Goal: Contribute content: Contribute content

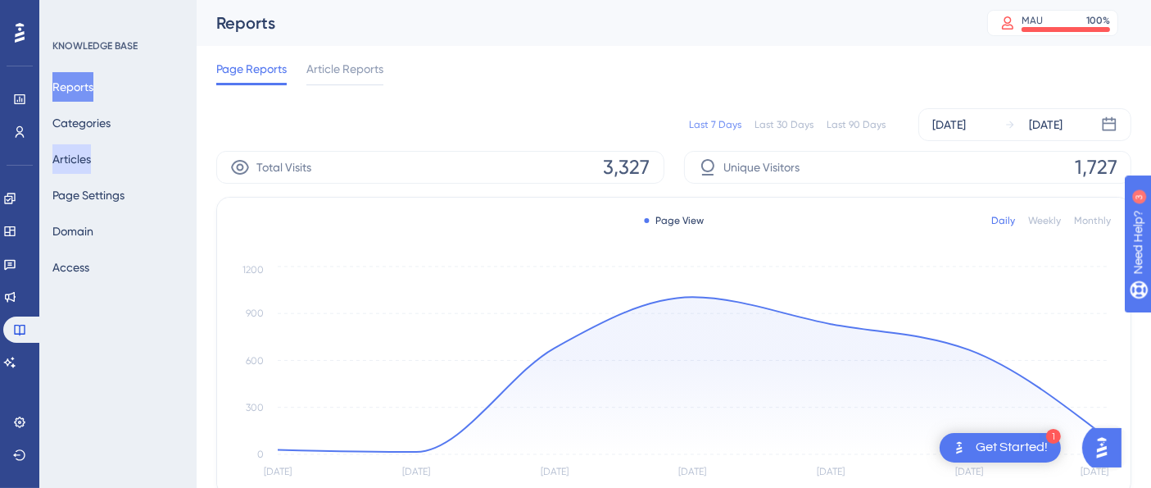
click at [83, 154] on button "Articles" at bounding box center [71, 158] width 39 height 29
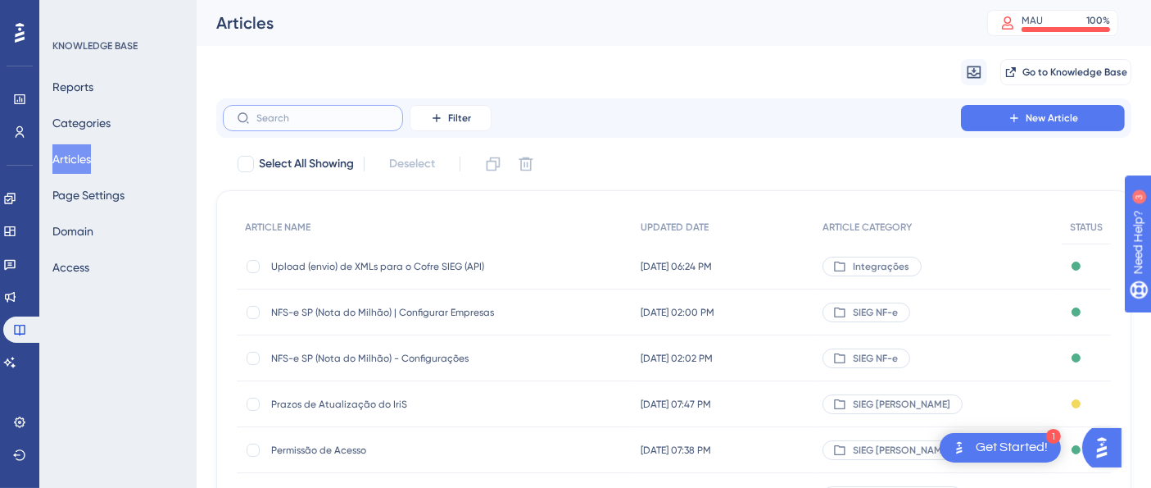
click at [288, 120] on input "text" at bounding box center [322, 117] width 133 height 11
paste input "Autorização de Download (TAG AutXML)"
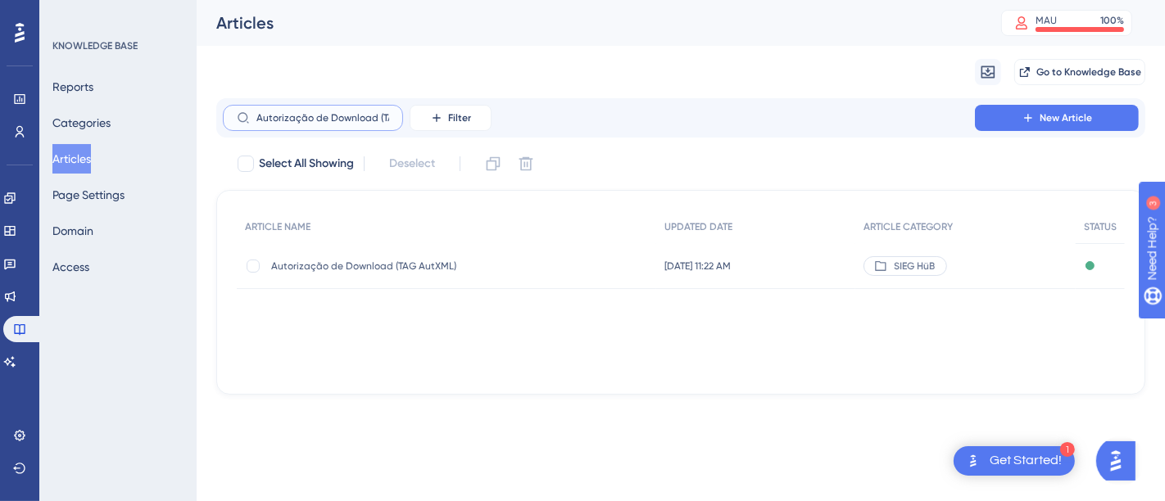
scroll to position [0, 47]
type input "Autorização de Download (TAG AutXML)"
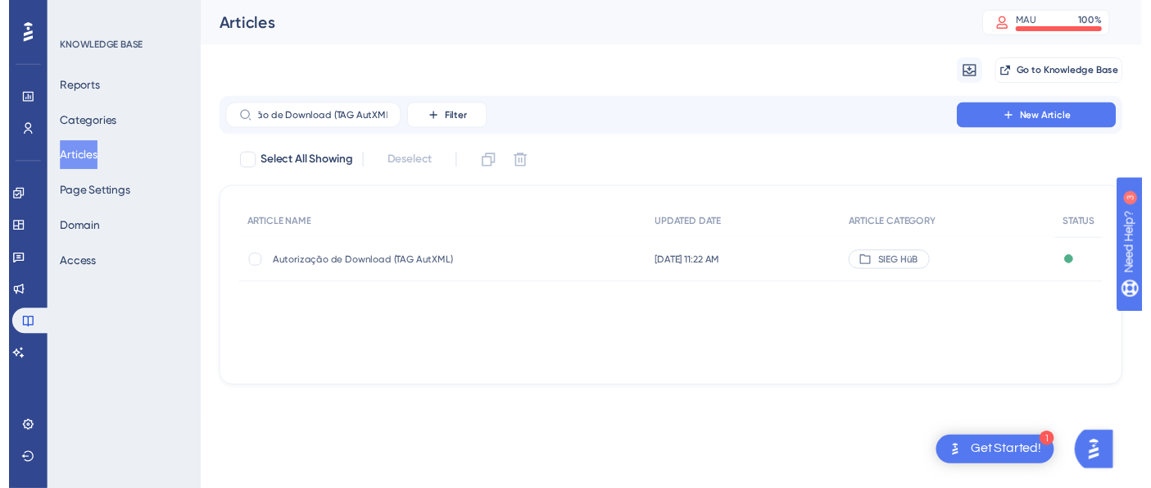
scroll to position [0, 0]
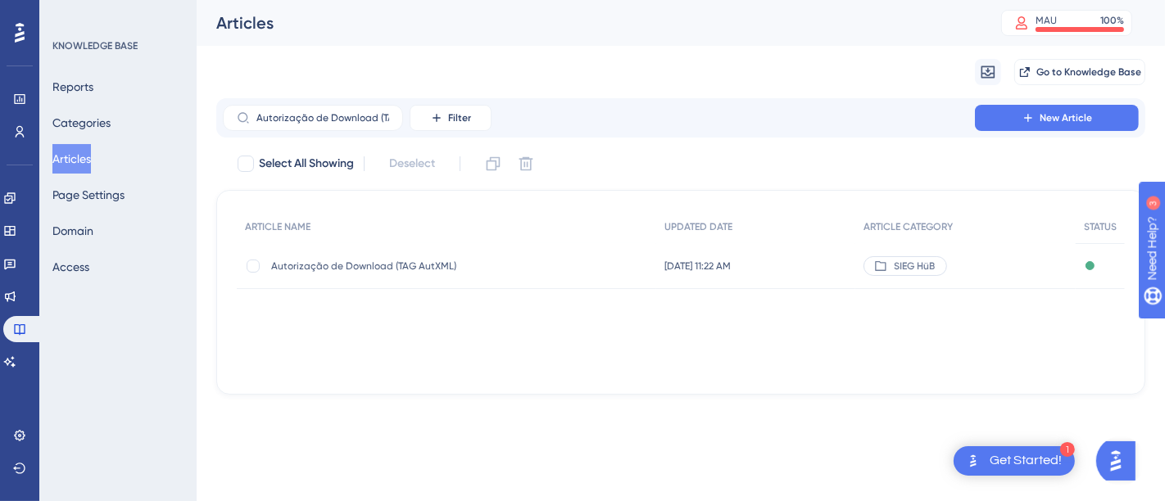
click at [423, 260] on span "Autorização de Download (TAG AutXML)" at bounding box center [402, 266] width 262 height 13
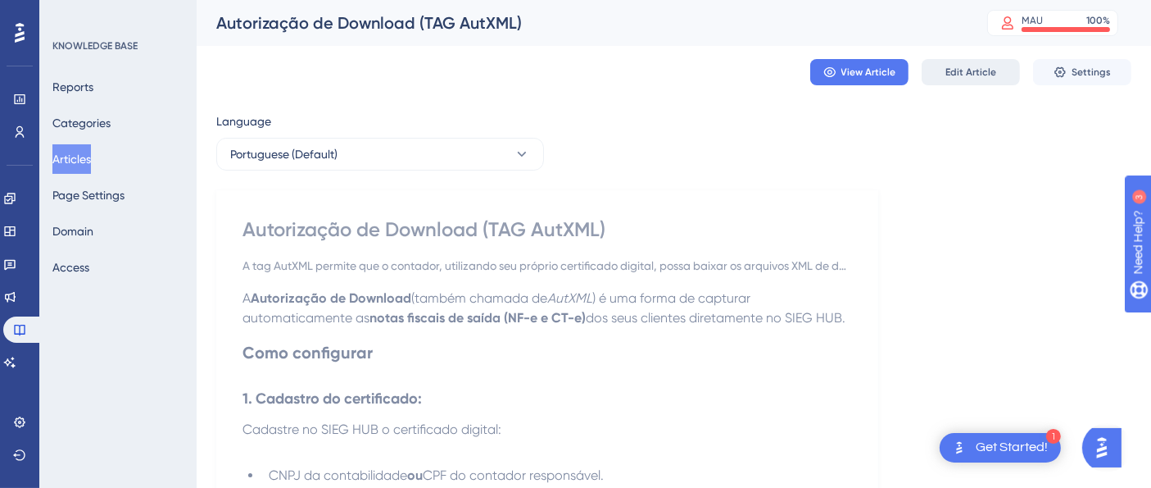
click at [942, 67] on button "Edit Article" at bounding box center [971, 72] width 98 height 26
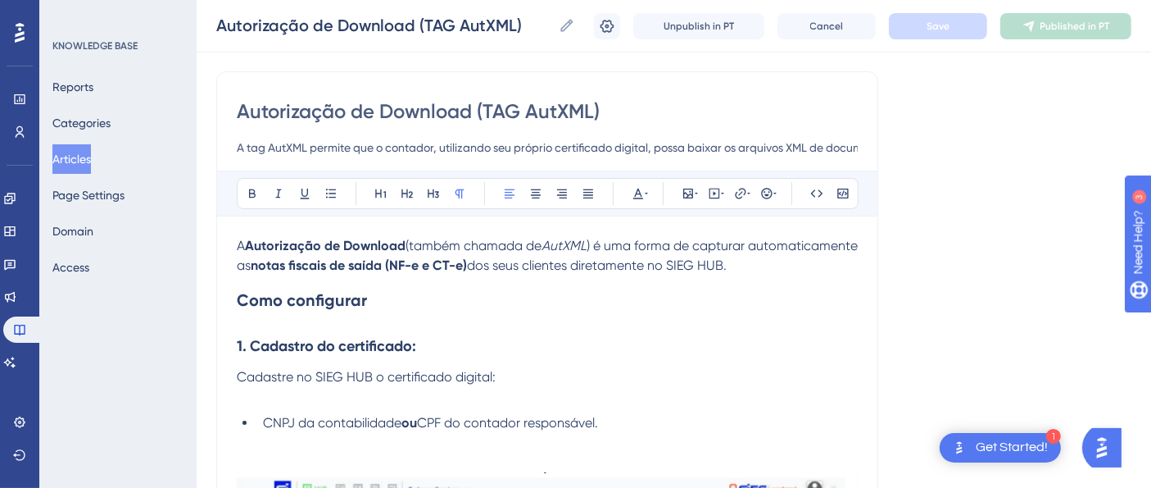
scroll to position [740, 0]
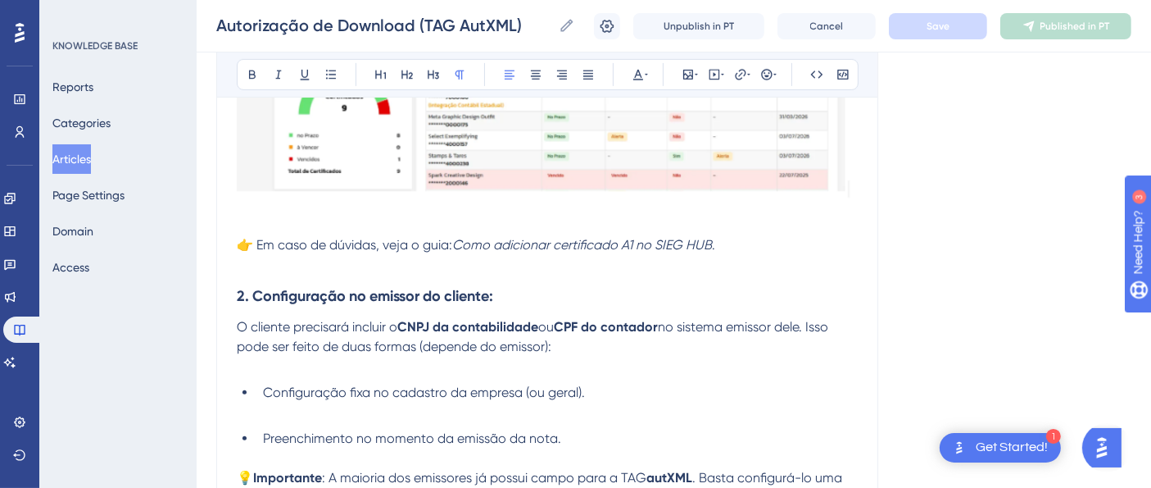
click at [521, 261] on p at bounding box center [547, 265] width 621 height 20
click at [743, 75] on icon at bounding box center [740, 74] width 11 height 11
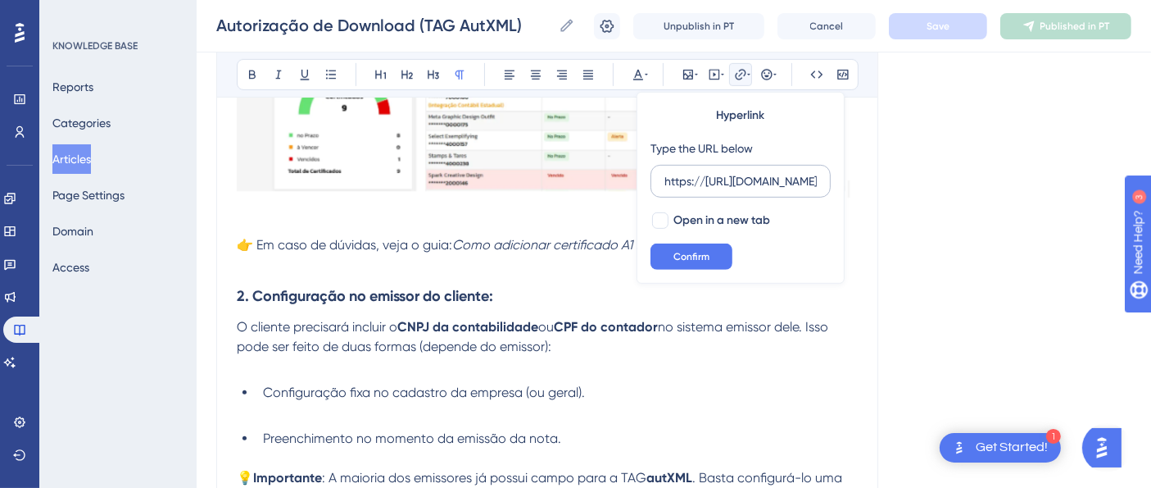
scroll to position [0, 444]
type input "https://[URL][DOMAIN_NAME]"
click at [664, 218] on div at bounding box center [660, 220] width 16 height 16
checkbox input "true"
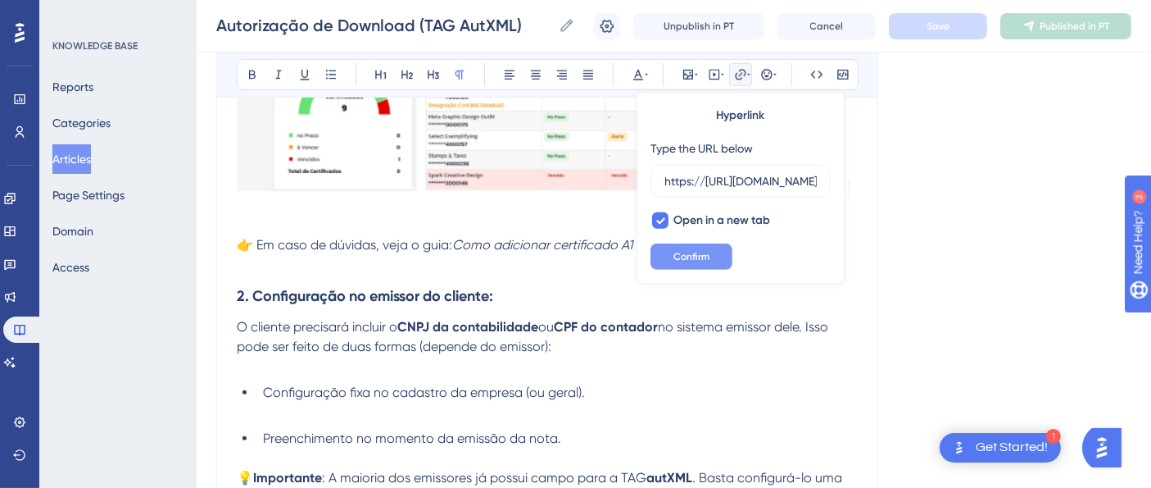
click at [675, 252] on span "Confirm" at bounding box center [692, 256] width 36 height 13
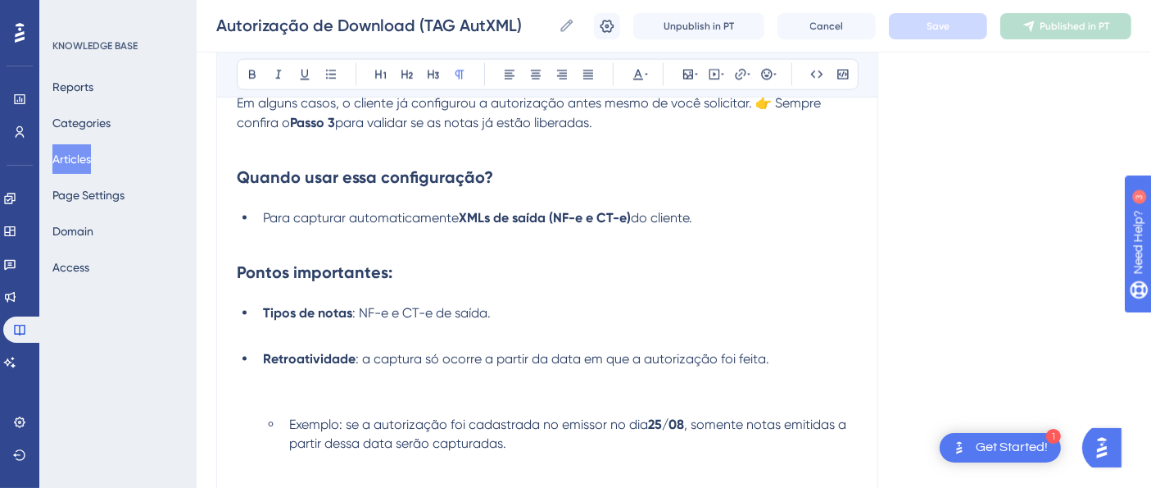
scroll to position [2571, 0]
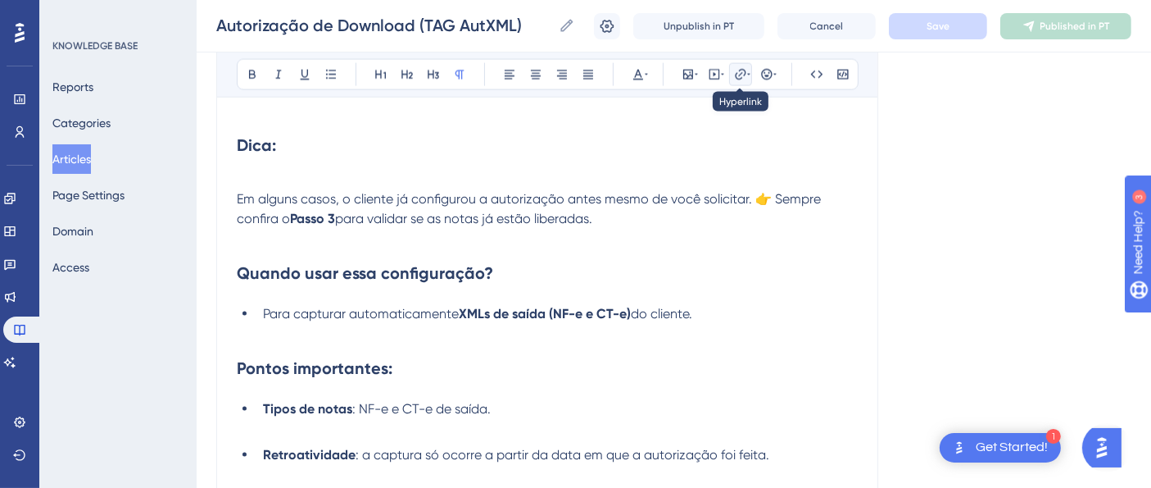
click at [737, 70] on icon at bounding box center [740, 74] width 13 height 13
click at [744, 77] on icon at bounding box center [740, 74] width 13 height 13
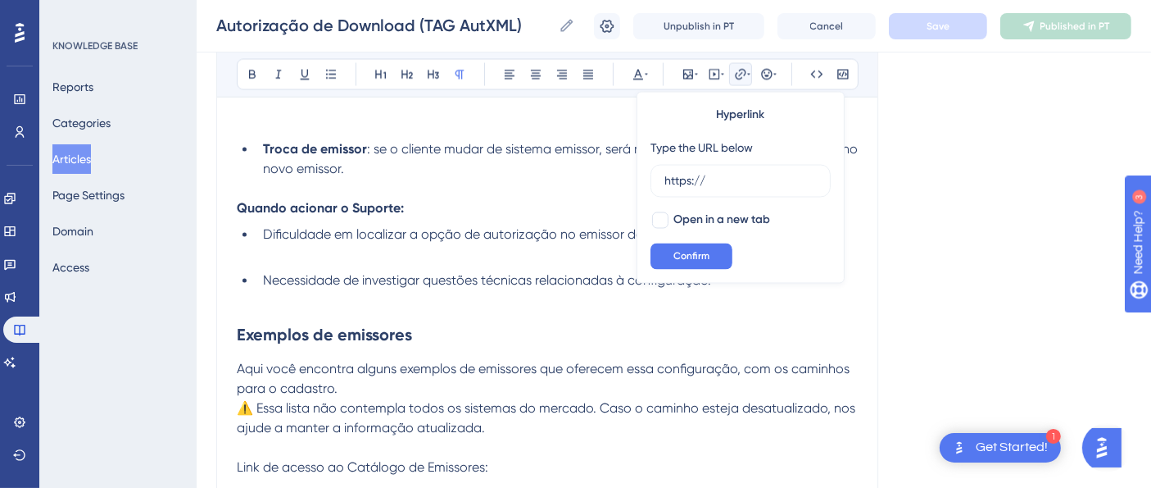
scroll to position [740, 0]
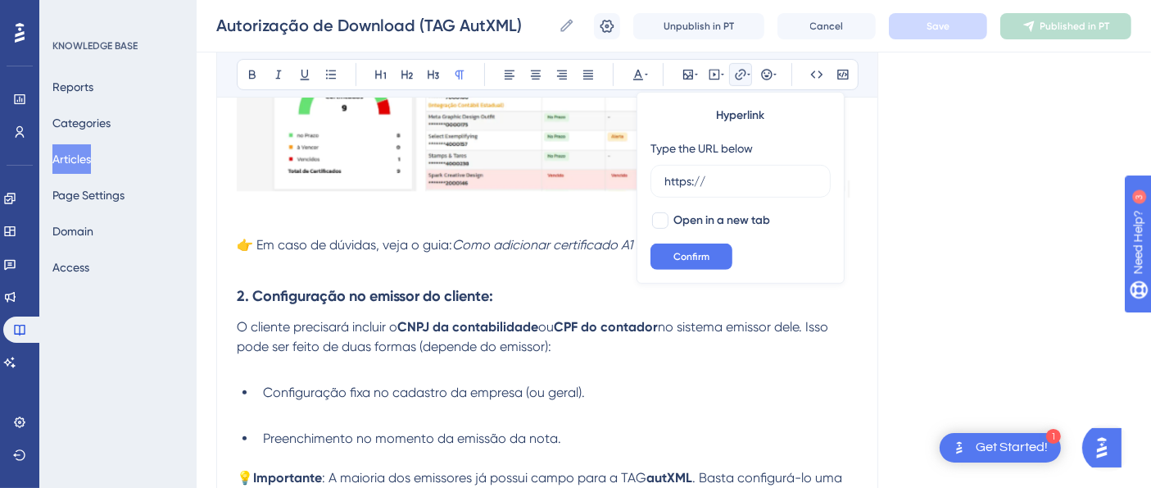
click at [433, 233] on p at bounding box center [547, 226] width 621 height 20
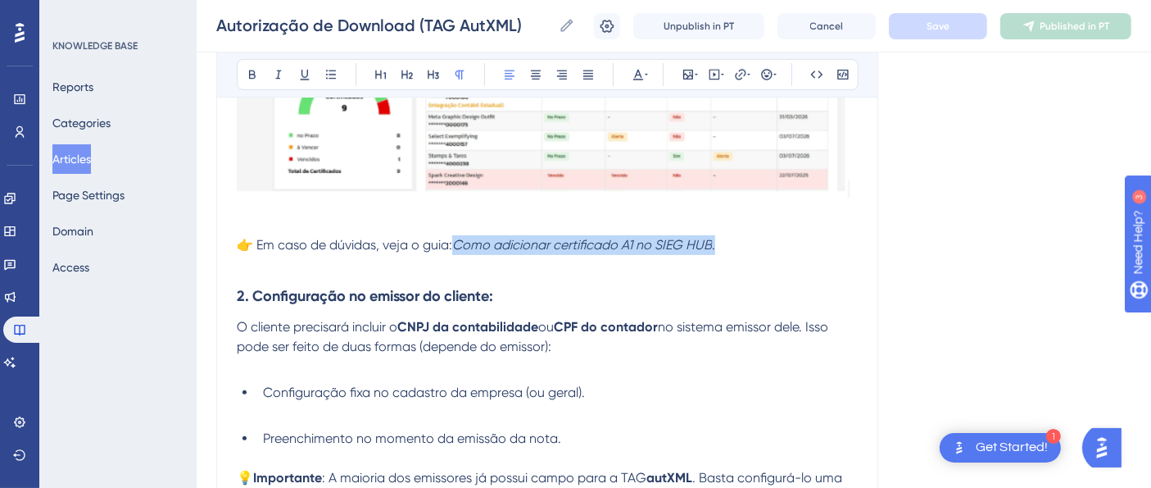
drag, startPoint x: 459, startPoint y: 244, endPoint x: 719, endPoint y: 236, distance: 260.7
click at [719, 236] on p "👉 Em caso de dúvidas, veja o guia: Como adicionar certificado A1 no SIEG HUB ." at bounding box center [547, 245] width 621 height 20
click at [743, 75] on icon at bounding box center [740, 74] width 11 height 11
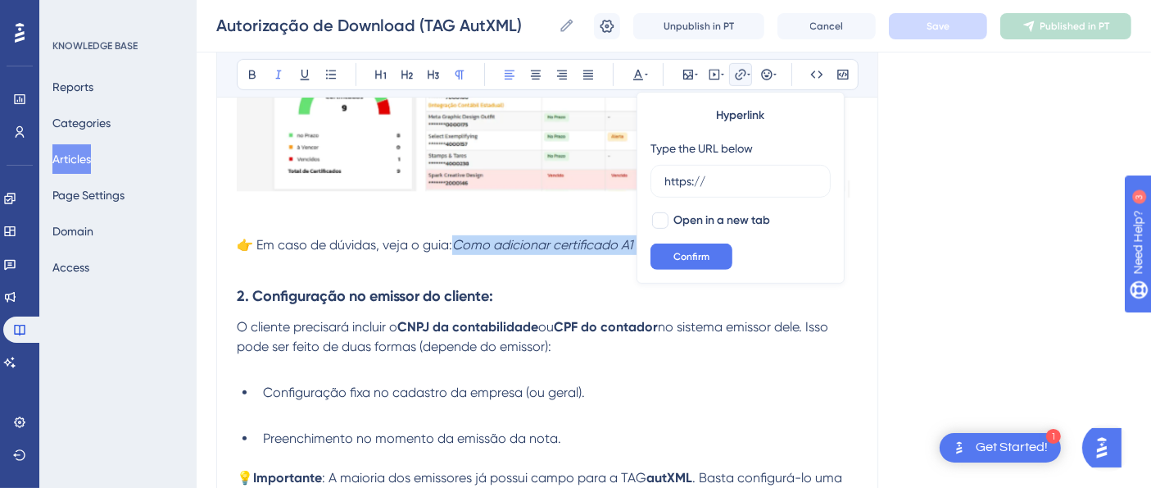
drag, startPoint x: 462, startPoint y: 243, endPoint x: 694, endPoint y: 239, distance: 231.9
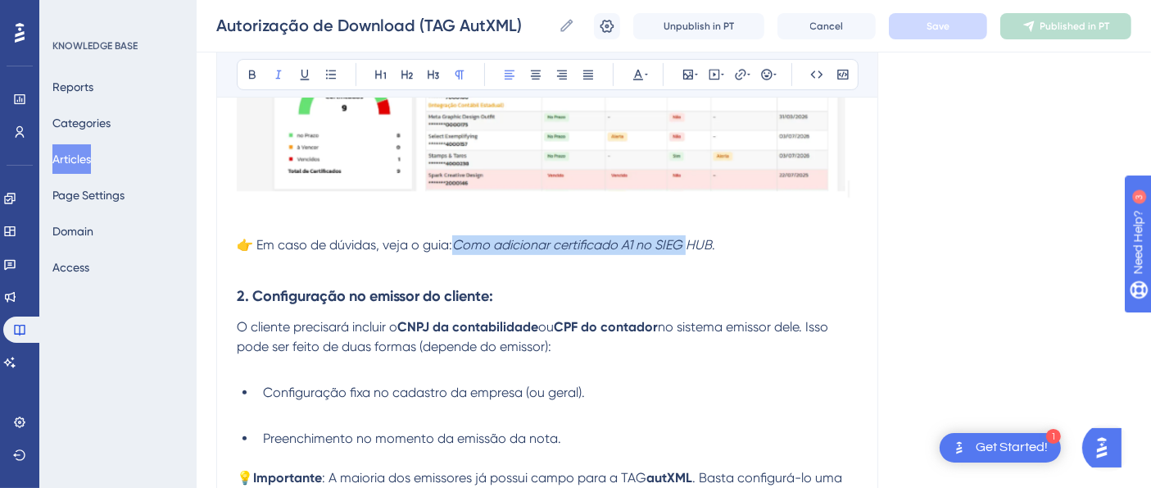
click at [692, 247] on em "Como adicionar certificado A1 no SIEG HUB" at bounding box center [582, 245] width 260 height 16
drag, startPoint x: 719, startPoint y: 243, endPoint x: 547, endPoint y: 239, distance: 172.9
click at [547, 239] on p "👉 Em caso de dúvidas, veja o guia: Como adicionar certificado A1 no SIEG HUB ." at bounding box center [547, 245] width 621 height 20
drag, startPoint x: 463, startPoint y: 245, endPoint x: 623, endPoint y: 235, distance: 160.1
click at [623, 235] on p "👉 Em caso de dúvidas, veja o guia: Como adicionar certificado A1 no SIEG HUB ." at bounding box center [547, 245] width 621 height 20
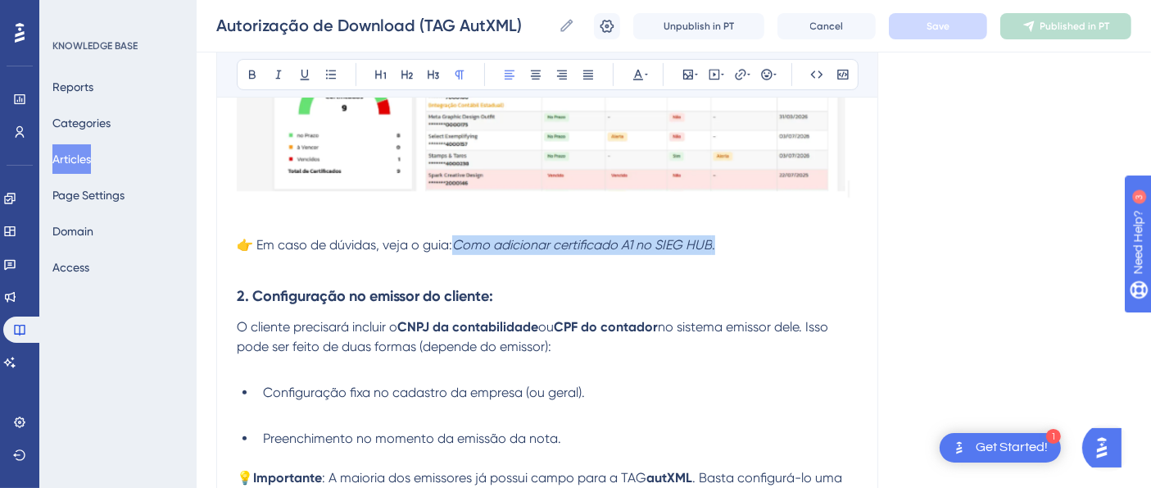
drag, startPoint x: 461, startPoint y: 244, endPoint x: 714, endPoint y: 244, distance: 253.2
click at [722, 241] on p "👉 Em caso de dúvidas, veja o guia: Como adicionar certificado A1 no SIEG HUB ." at bounding box center [547, 245] width 621 height 20
drag, startPoint x: 673, startPoint y: 246, endPoint x: 601, endPoint y: 209, distance: 80.3
click at [601, 209] on div at bounding box center [547, 29] width 621 height 371
click at [742, 70] on icon at bounding box center [740, 74] width 13 height 13
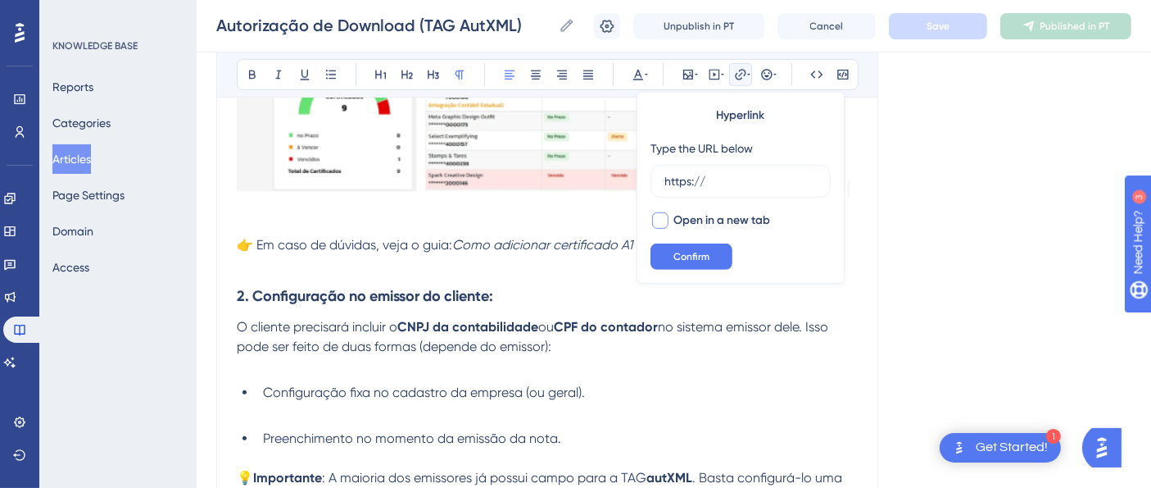
click at [662, 221] on div at bounding box center [660, 220] width 16 height 16
checkbox input "true"
click at [706, 183] on input "https://" at bounding box center [741, 181] width 152 height 18
paste input "[URL][DOMAIN_NAME]"
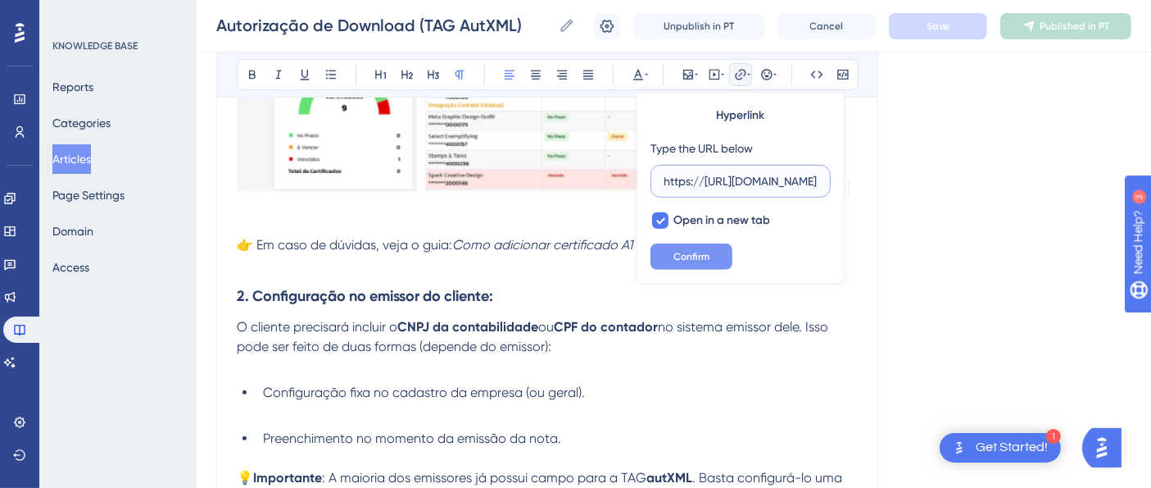
type input "https://[URL][DOMAIN_NAME]"
click at [672, 256] on button "Confirm" at bounding box center [692, 256] width 82 height 26
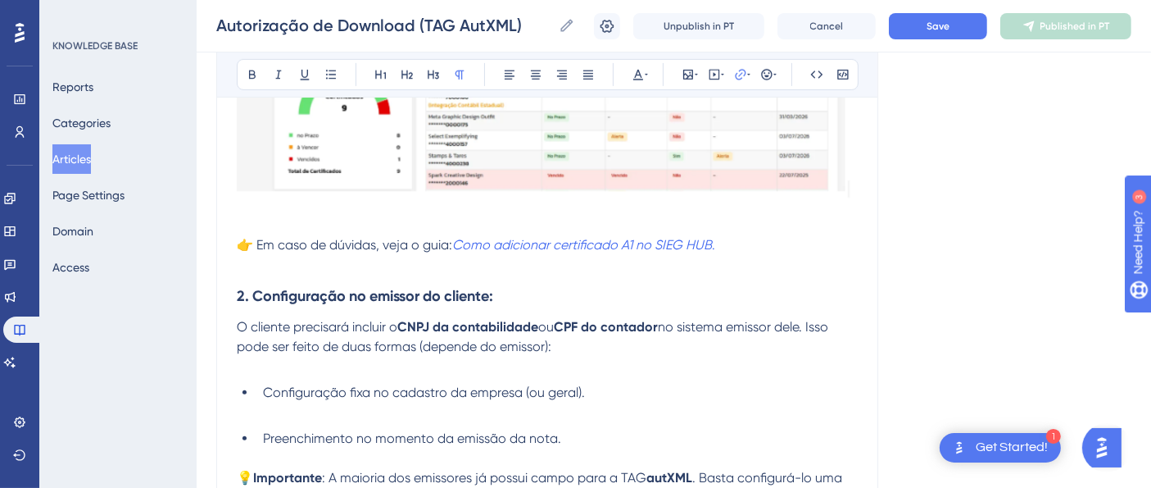
click at [755, 259] on p at bounding box center [547, 265] width 621 height 20
click at [942, 32] on button "Save" at bounding box center [938, 26] width 98 height 26
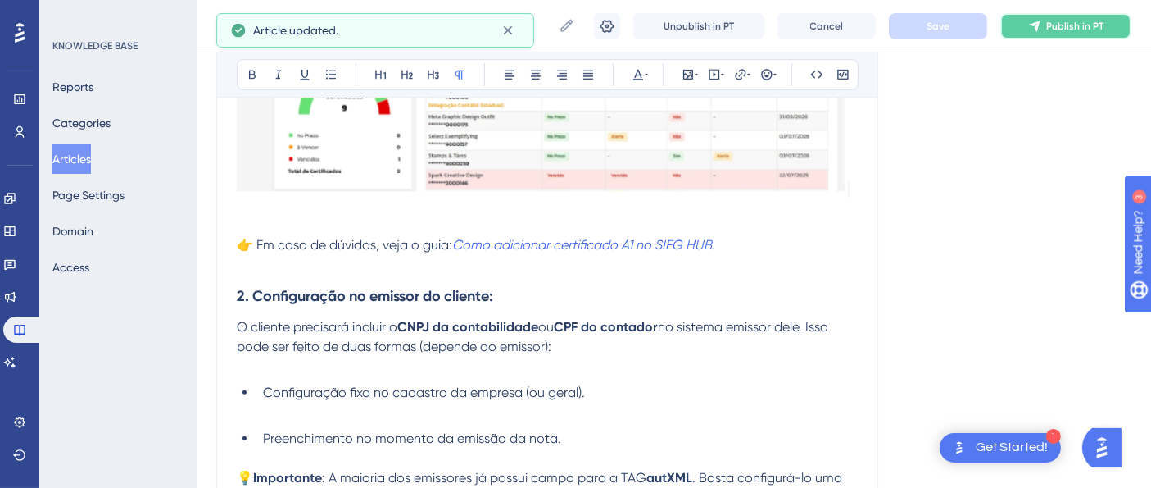
click at [1039, 25] on icon at bounding box center [1034, 26] width 13 height 13
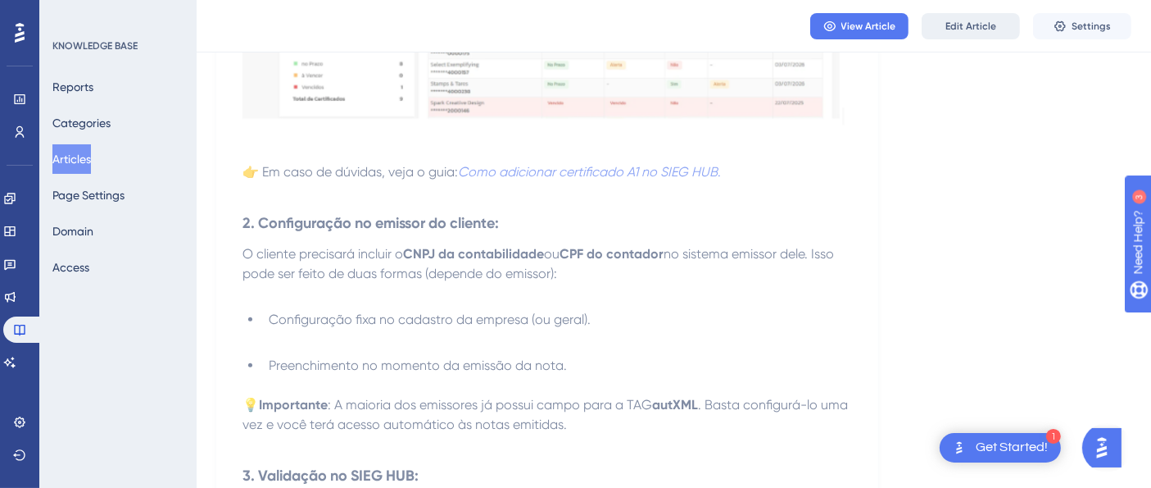
click at [952, 25] on span "Edit Article" at bounding box center [971, 26] width 51 height 13
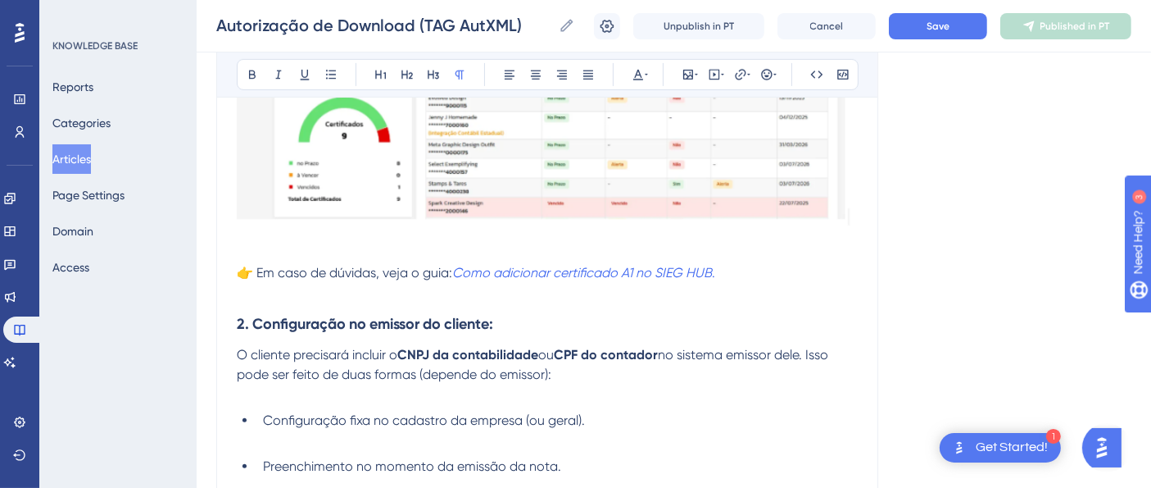
scroll to position [750, 0]
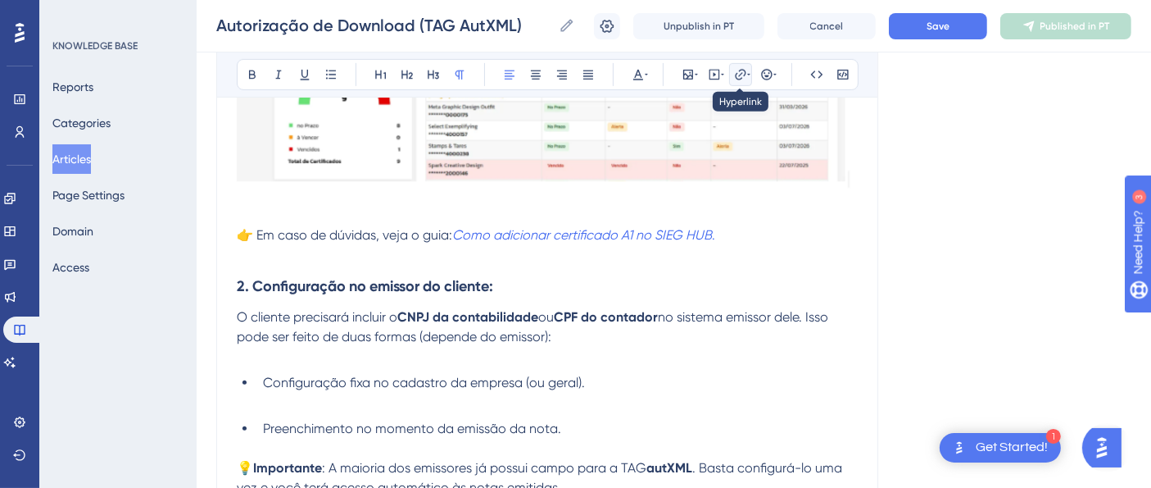
click at [747, 73] on icon at bounding box center [748, 74] width 3 height 13
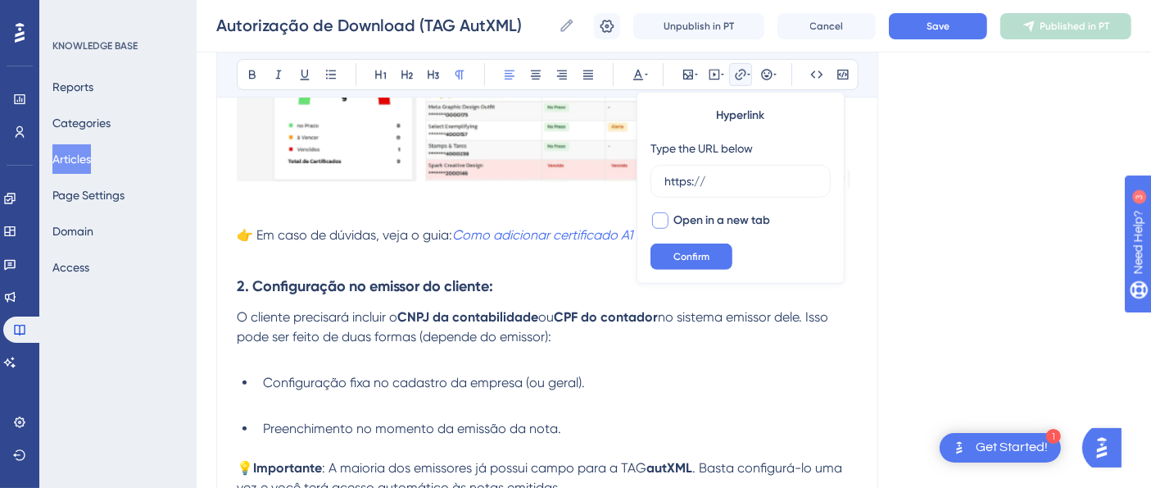
click at [662, 219] on div at bounding box center [660, 220] width 16 height 16
checkbox input "true"
click at [714, 184] on input "https://" at bounding box center [741, 181] width 152 height 18
drag, startPoint x: 717, startPoint y: 184, endPoint x: 628, endPoint y: 182, distance: 89.3
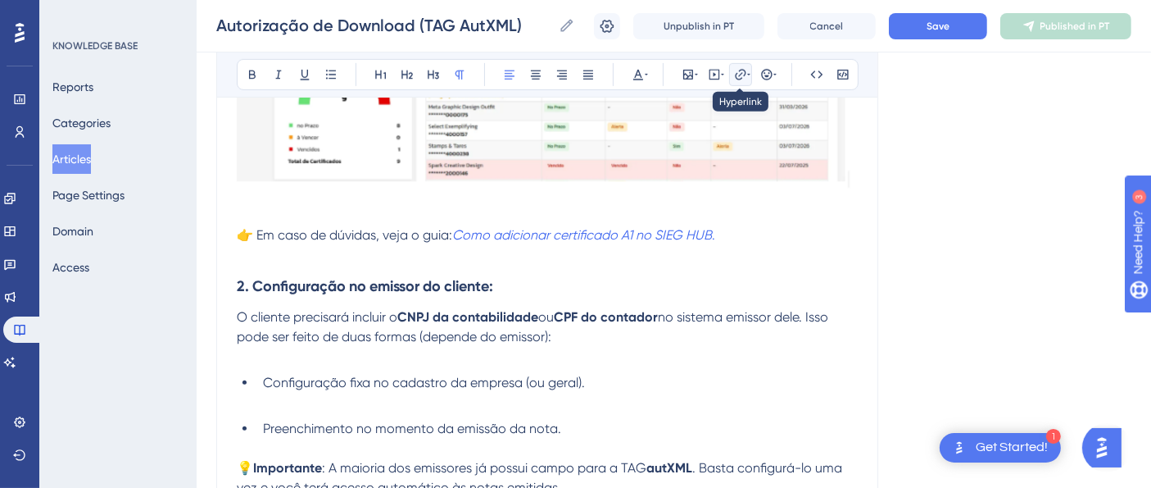
click at [742, 72] on icon at bounding box center [740, 74] width 11 height 11
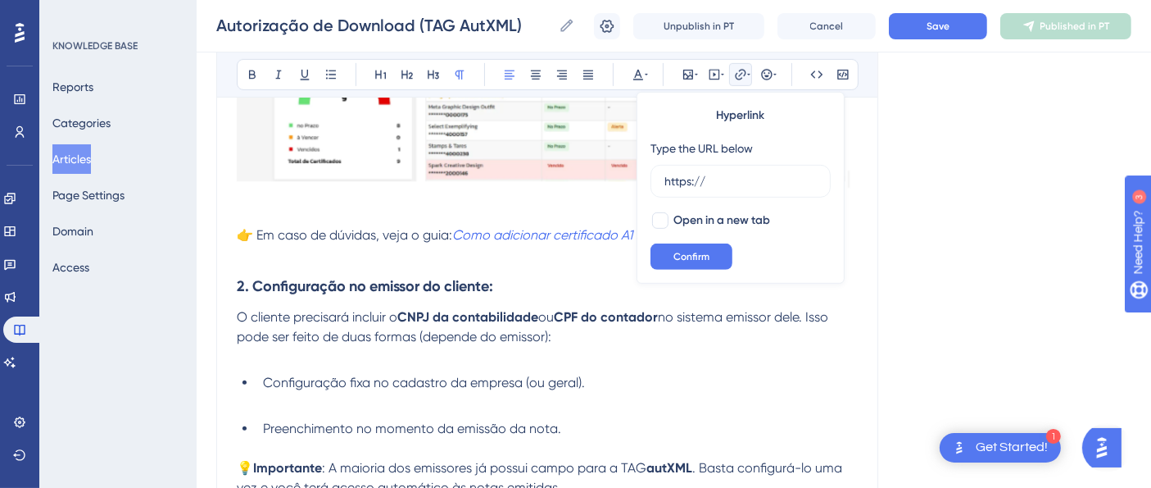
drag, startPoint x: 721, startPoint y: 175, endPoint x: 647, endPoint y: 177, distance: 73.8
click at [647, 177] on div "Hyperlink Type the URL below https:// Open in a new tab Confirm" at bounding box center [741, 188] width 208 height 192
type input "[URL][DOMAIN_NAME]"
drag, startPoint x: 711, startPoint y: 176, endPoint x: 533, endPoint y: 175, distance: 177.8
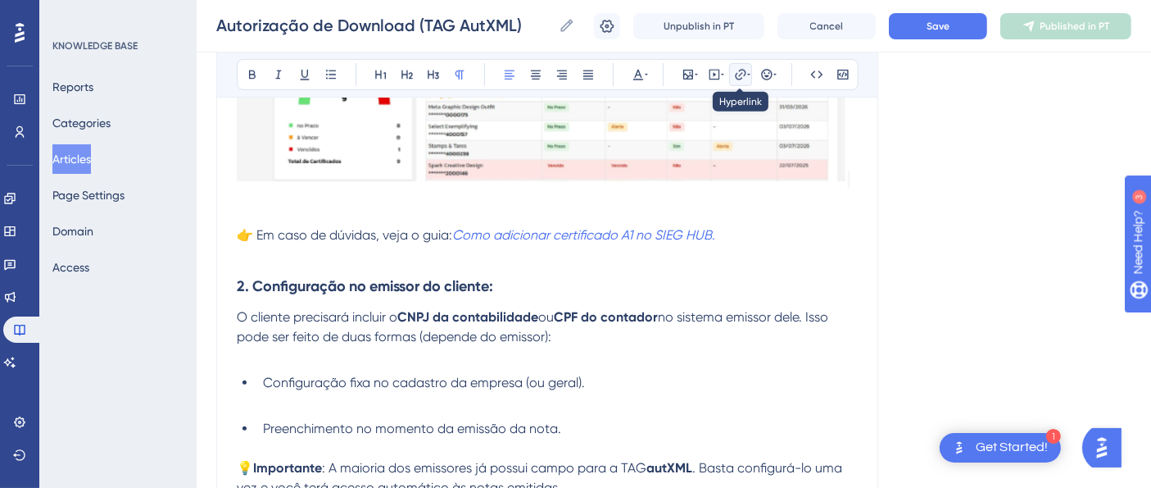
click at [743, 74] on icon at bounding box center [740, 74] width 13 height 13
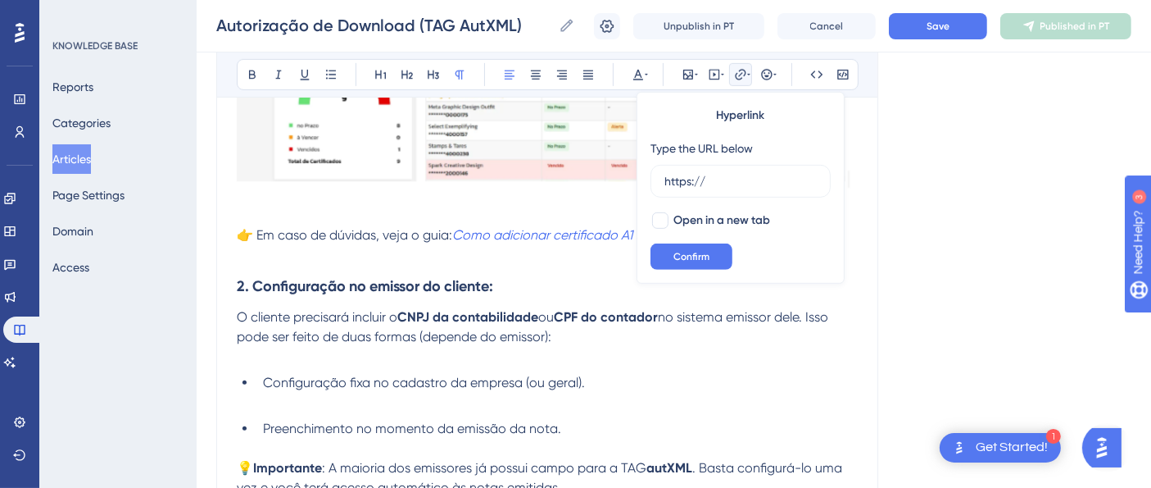
drag, startPoint x: 715, startPoint y: 184, endPoint x: 615, endPoint y: 179, distance: 100.1
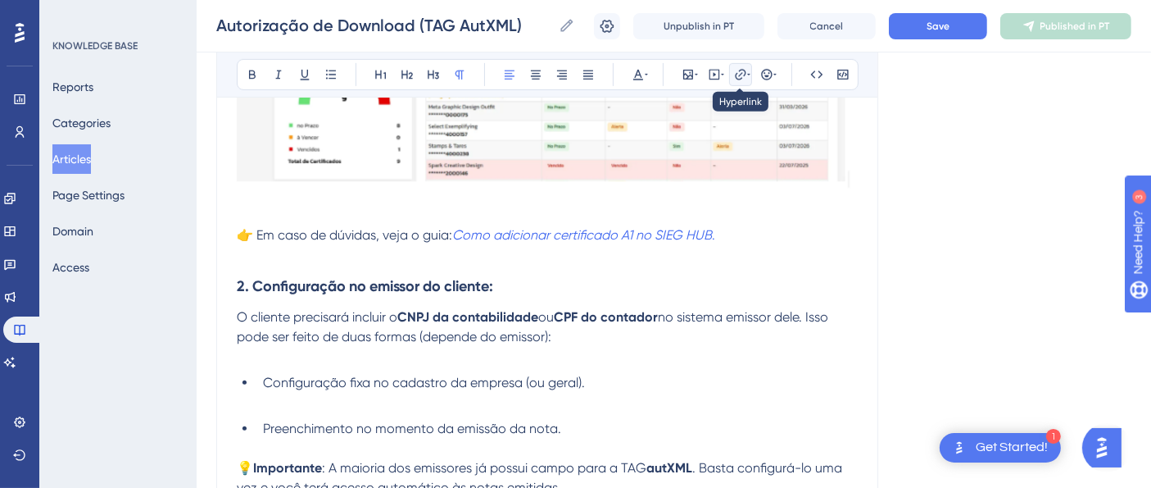
click at [744, 68] on icon at bounding box center [740, 74] width 13 height 13
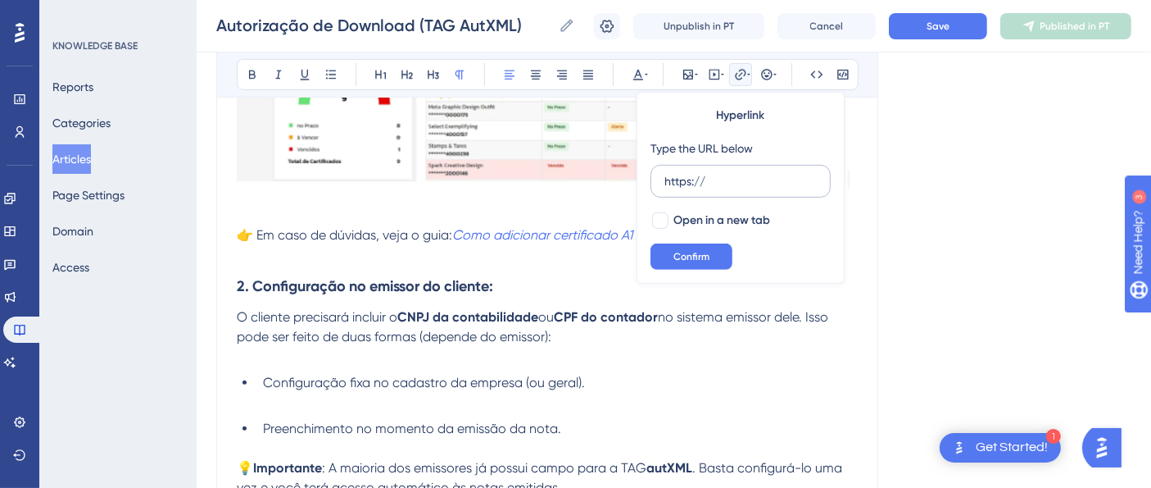
click at [716, 181] on input "https://" at bounding box center [741, 181] width 152 height 18
type input "https://[URL][DOMAIN_NAME]"
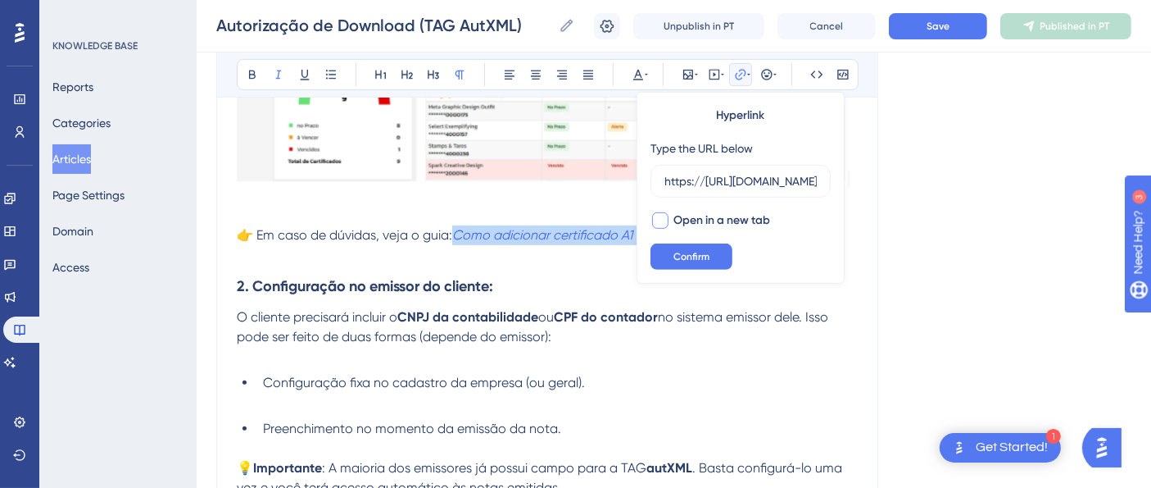
drag, startPoint x: 459, startPoint y: 234, endPoint x: 665, endPoint y: 229, distance: 205.8
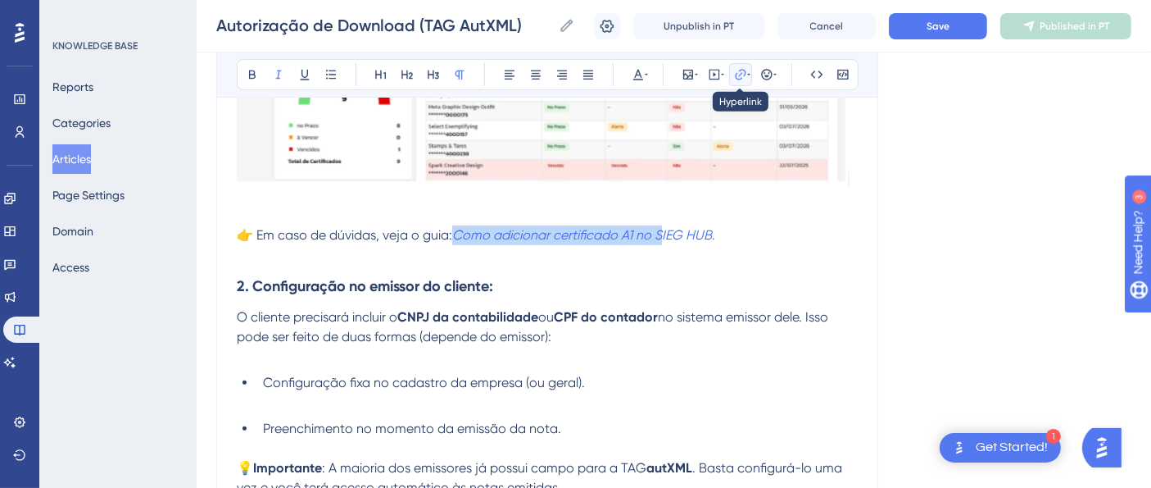
click at [742, 75] on icon at bounding box center [740, 74] width 13 height 13
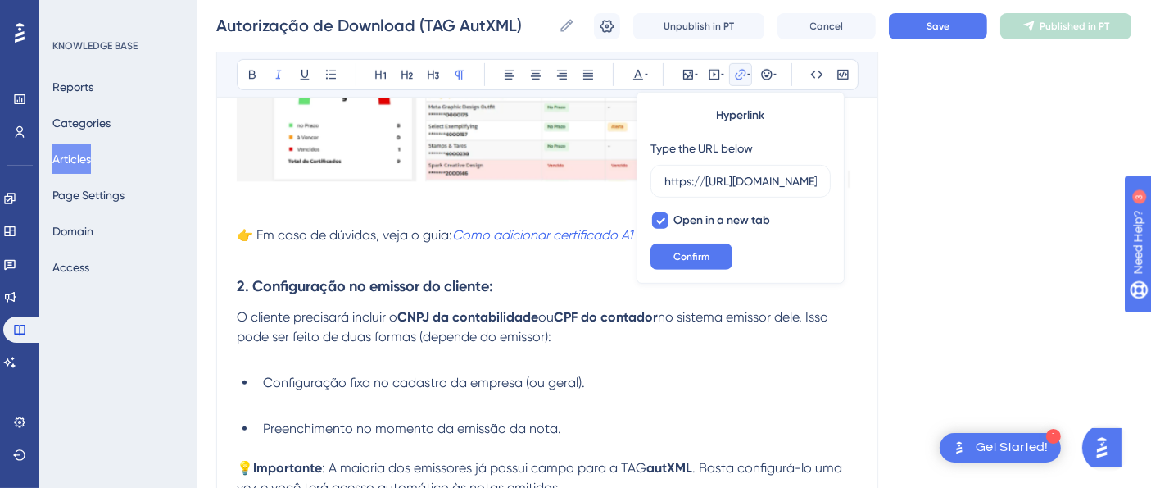
scroll to position [0, 444]
click at [680, 258] on span "Confirm" at bounding box center [692, 256] width 36 height 13
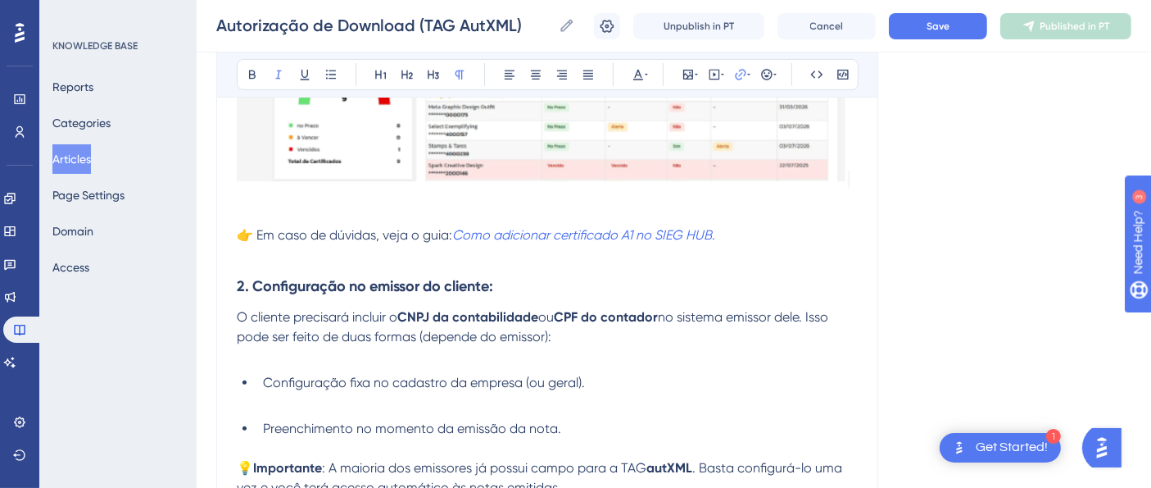
click at [733, 225] on p "👉 Em caso de dúvidas, veja o guia: Como adicionar certificado A1 no SIEG HUB ." at bounding box center [547, 235] width 621 height 20
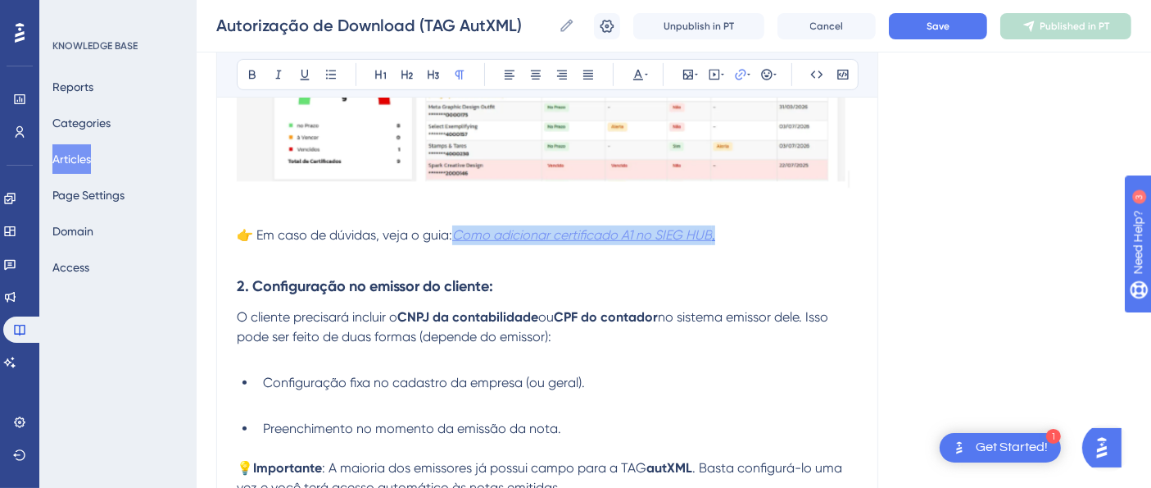
drag, startPoint x: 730, startPoint y: 229, endPoint x: 459, endPoint y: 233, distance: 271.2
click at [459, 233] on p "👉 Em caso de dúvidas, veja o guia: Como adicionar certificado A1 no SIEG HUB ." at bounding box center [547, 235] width 621 height 20
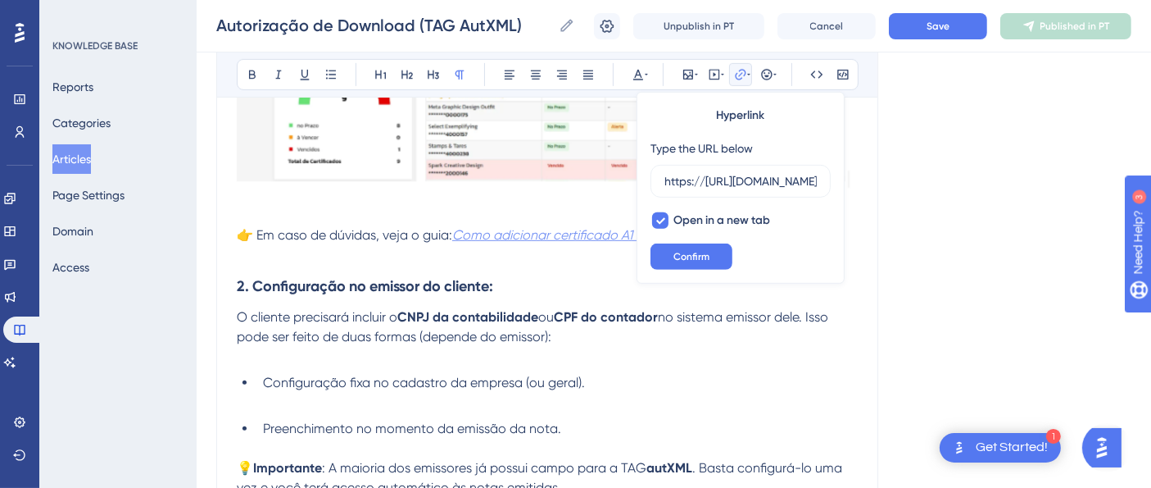
scroll to position [0, 444]
click at [697, 255] on span "Confirm" at bounding box center [692, 256] width 36 height 13
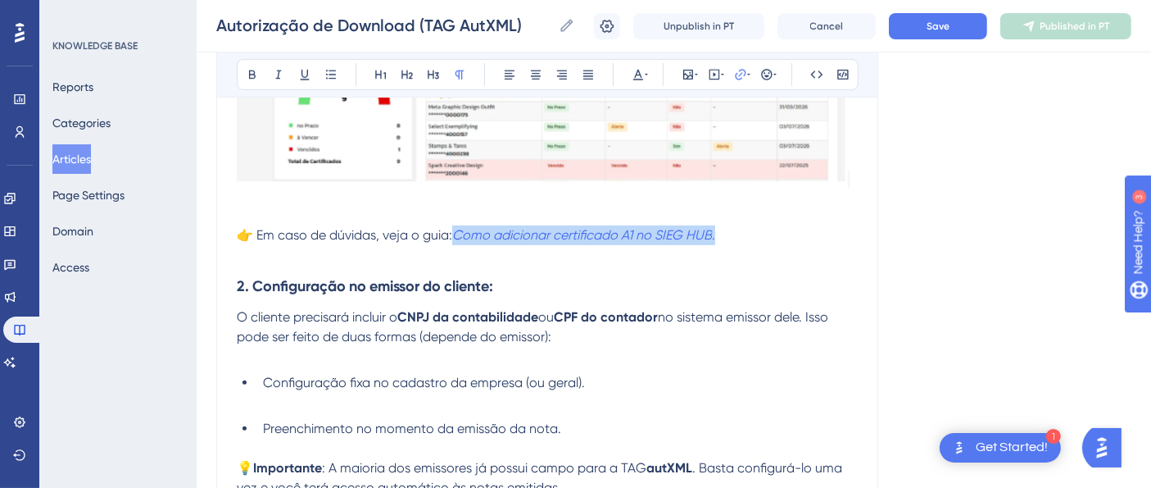
click at [755, 230] on p "👉 Em caso de dúvidas, veja o guia: Como adicionar certificado A1 no SIEG HUB ." at bounding box center [547, 235] width 621 height 20
click at [918, 16] on button "Save" at bounding box center [938, 26] width 98 height 26
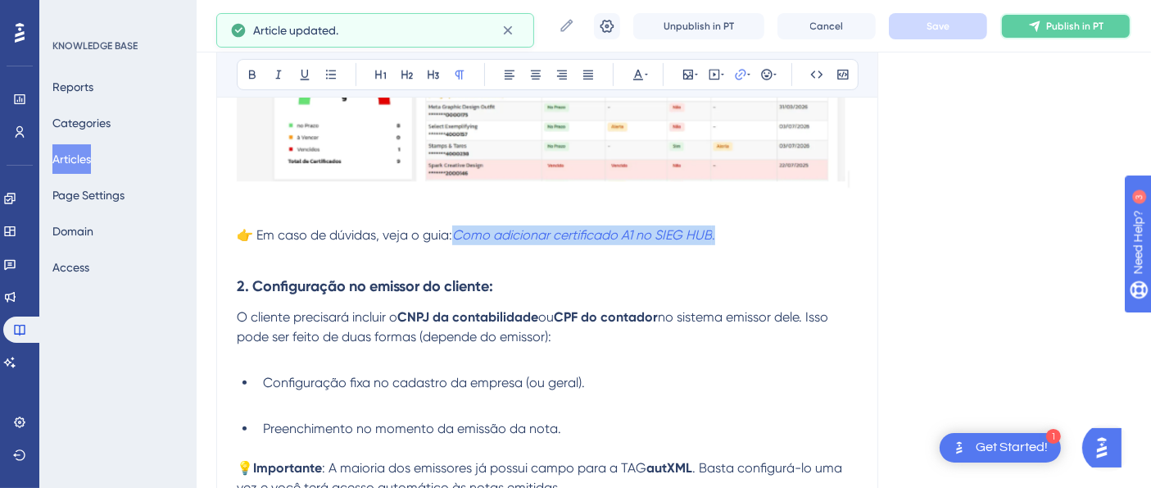
click at [1025, 30] on button "Publish in PT" at bounding box center [1066, 26] width 131 height 26
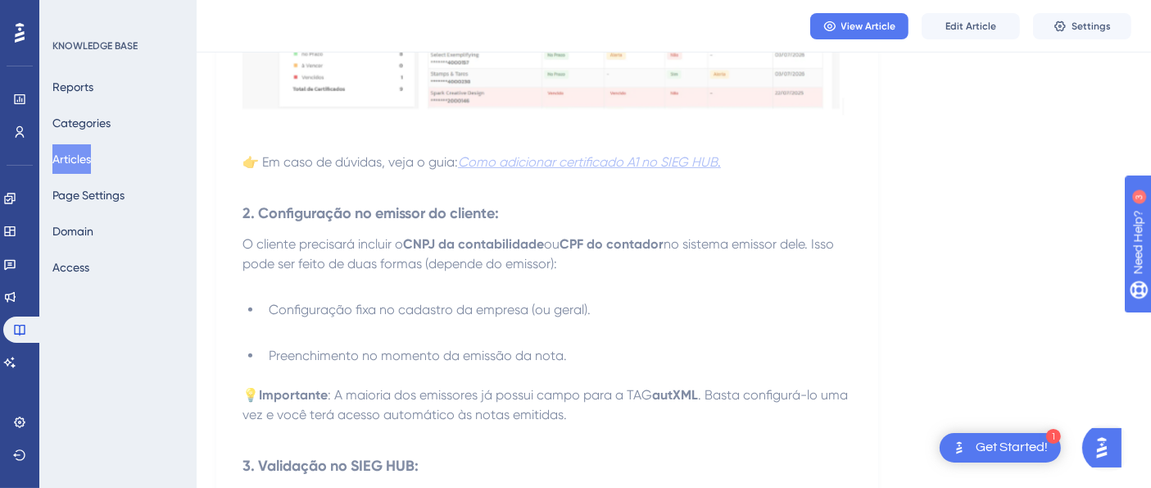
click at [597, 163] on em "Como adicionar certificado A1 no SIEG HUB" at bounding box center [588, 162] width 260 height 16
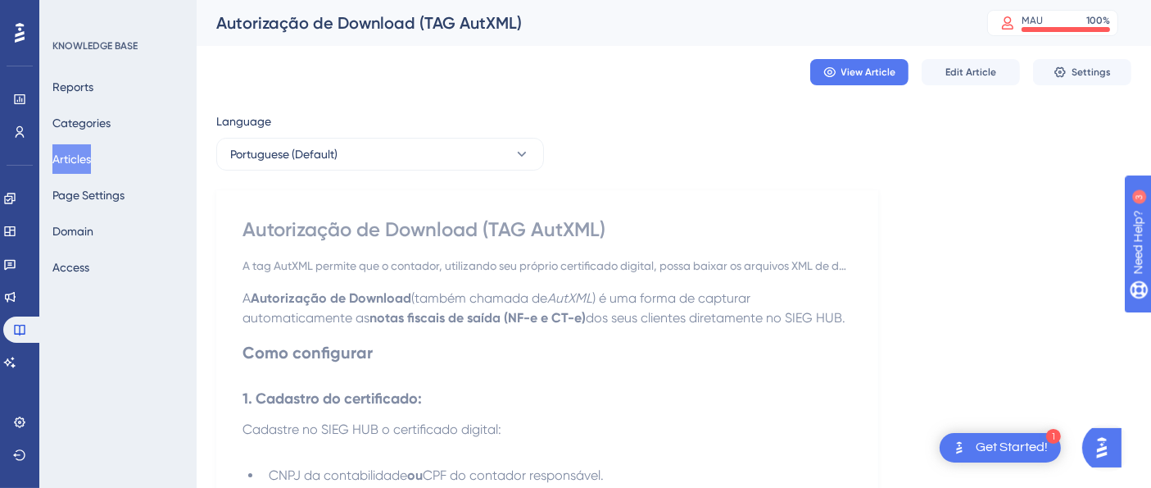
click at [1022, 452] on div "Get Started!" at bounding box center [1012, 447] width 72 height 18
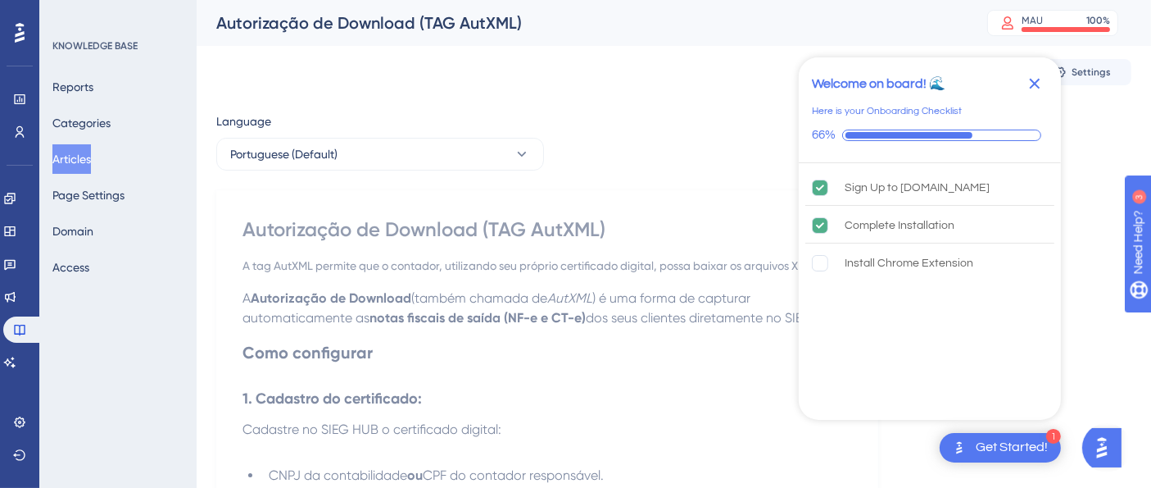
click at [1038, 85] on icon "Close Checklist" at bounding box center [1035, 84] width 20 height 20
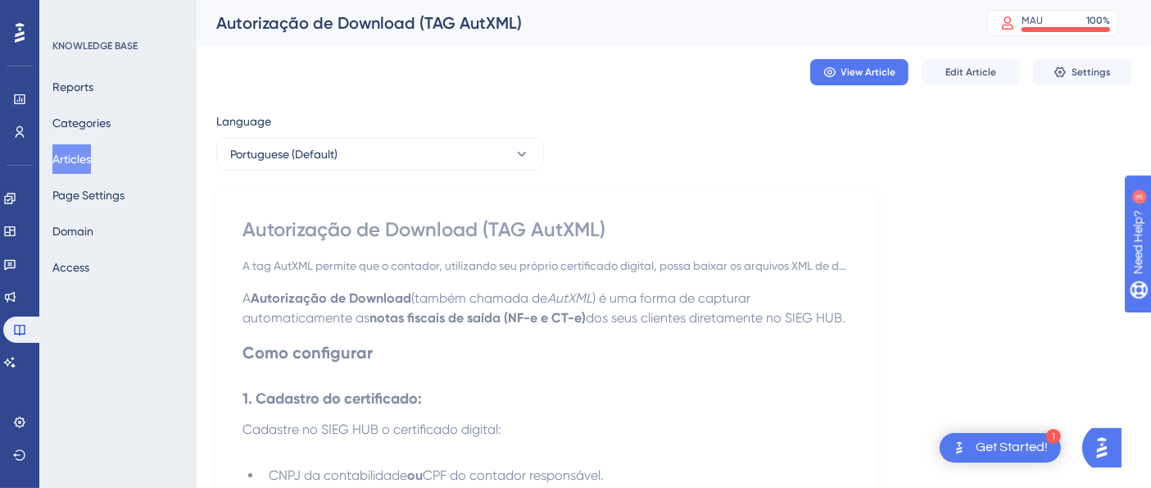
click at [1097, 444] on img "Open AI Assistant Launcher" at bounding box center [1101, 446] width 29 height 29
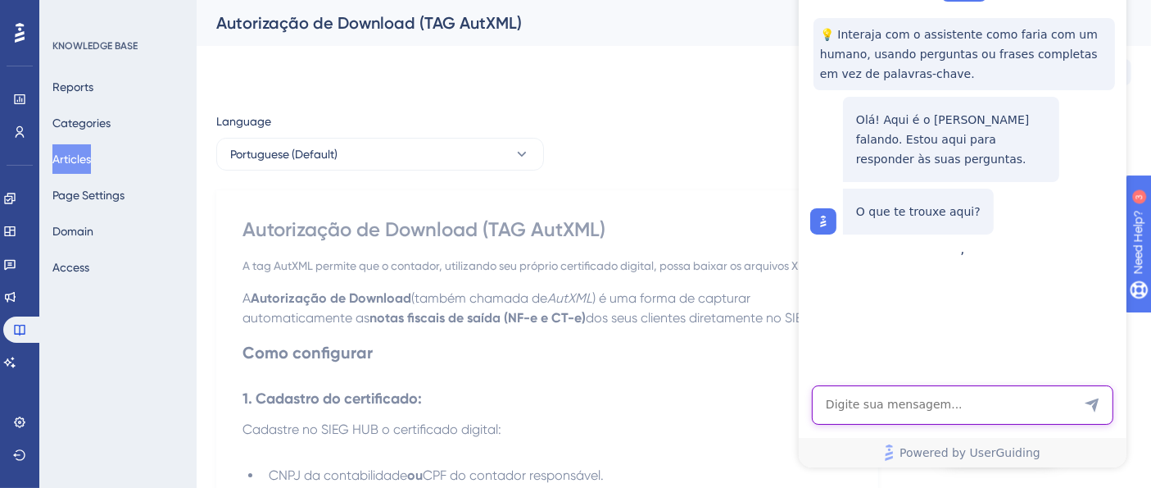
click at [898, 402] on textarea "AI Assistant Text Input" at bounding box center [962, 405] width 302 height 39
type textarea "Bom dia!"
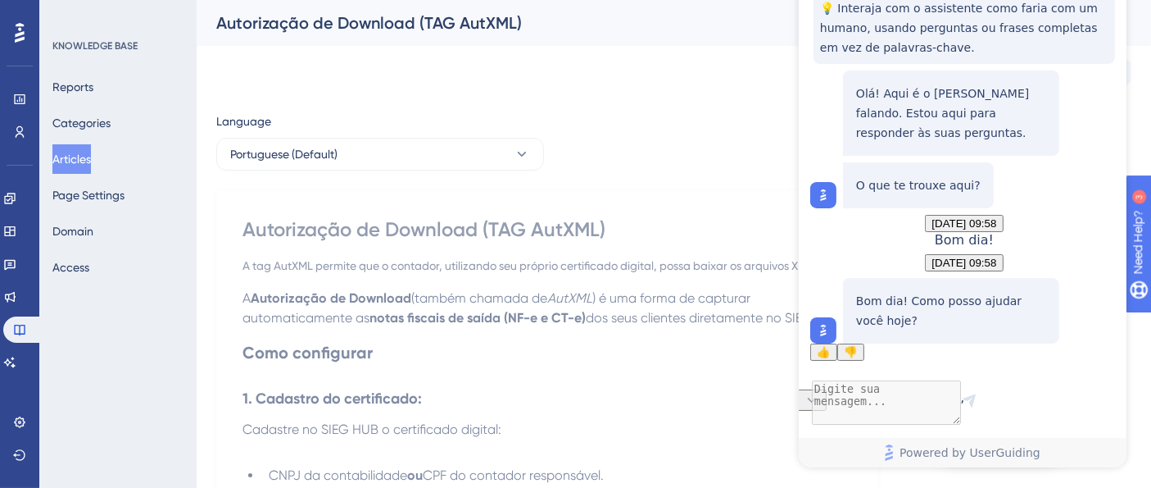
scroll to position [104, 0]
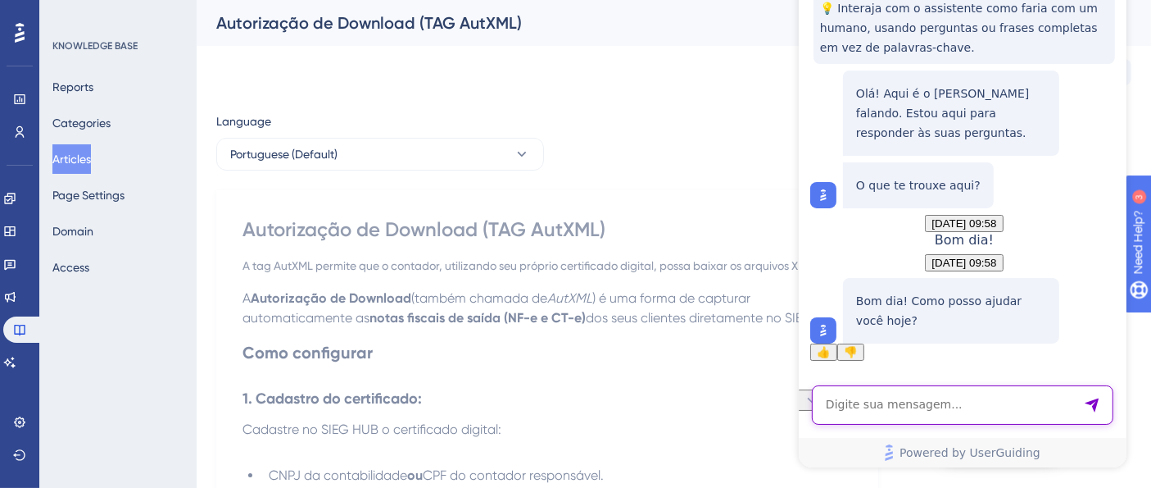
click at [910, 414] on textarea "AI Assistant Text Input" at bounding box center [962, 405] width 302 height 39
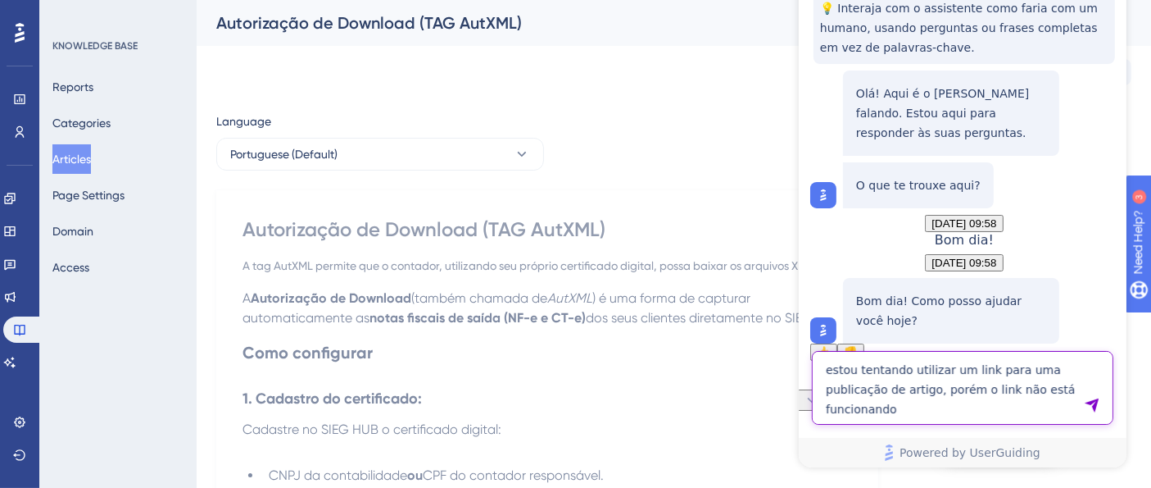
type textarea "estou tentando utilizar um link para uma publicação de artigo, porém o link não…"
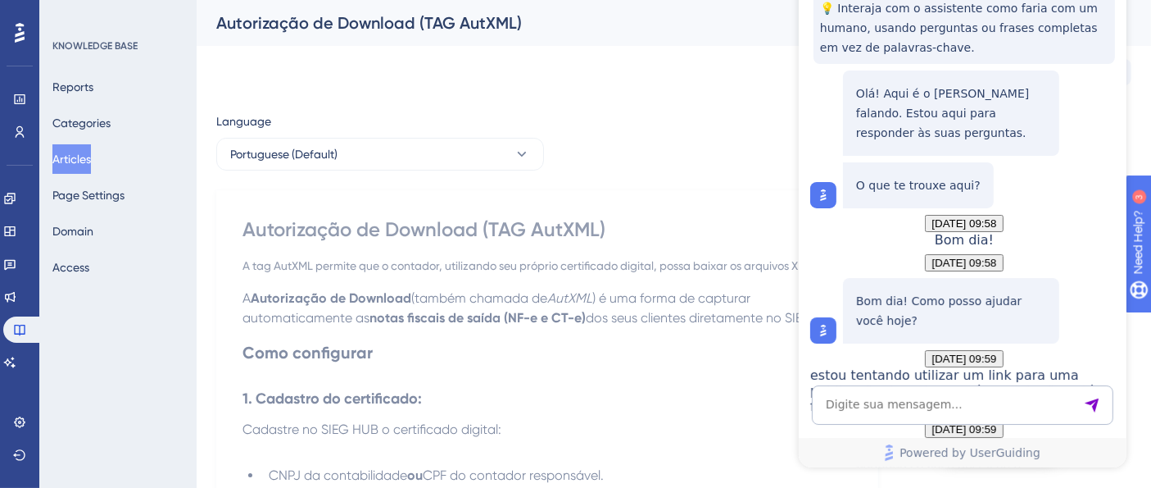
scroll to position [460, 0]
click at [796, 80] on div "View Article Edit Article Settings" at bounding box center [673, 72] width 915 height 52
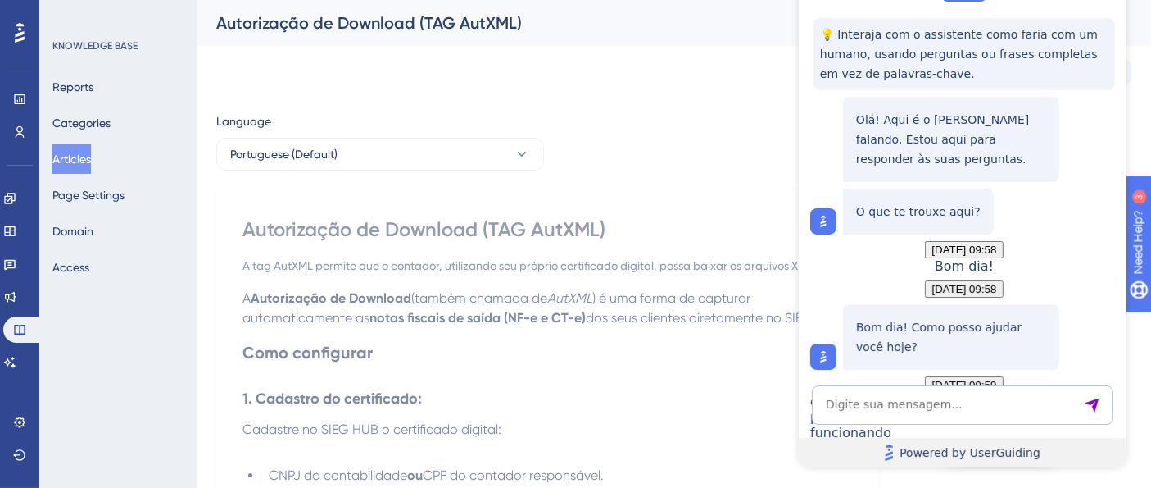
click at [982, 451] on span "Powered by UserGuiding" at bounding box center [969, 453] width 141 height 20
click at [683, 64] on div "View Article Edit Article Settings" at bounding box center [673, 72] width 915 height 52
click at [830, 229] on div at bounding box center [822, 222] width 16 height 16
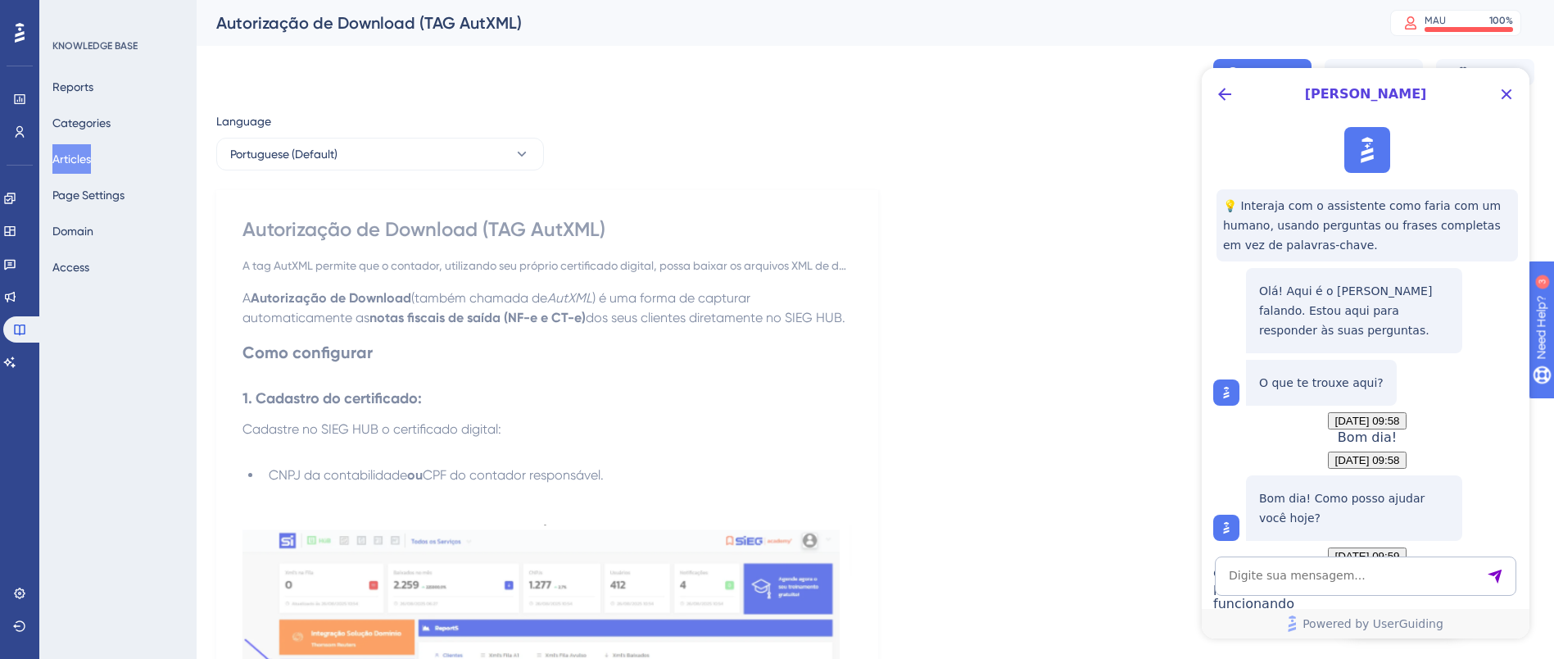
click at [1096, 88] on div "View Article Edit Article Settings" at bounding box center [875, 72] width 1318 height 52
click at [1164, 39] on div "Autorização de Download (TAG AutXML) MAU 100 % Click to see add-on and upgrade …" at bounding box center [876, 23] width 1358 height 46
click at [1164, 93] on icon "Close Button" at bounding box center [1507, 94] width 20 height 20
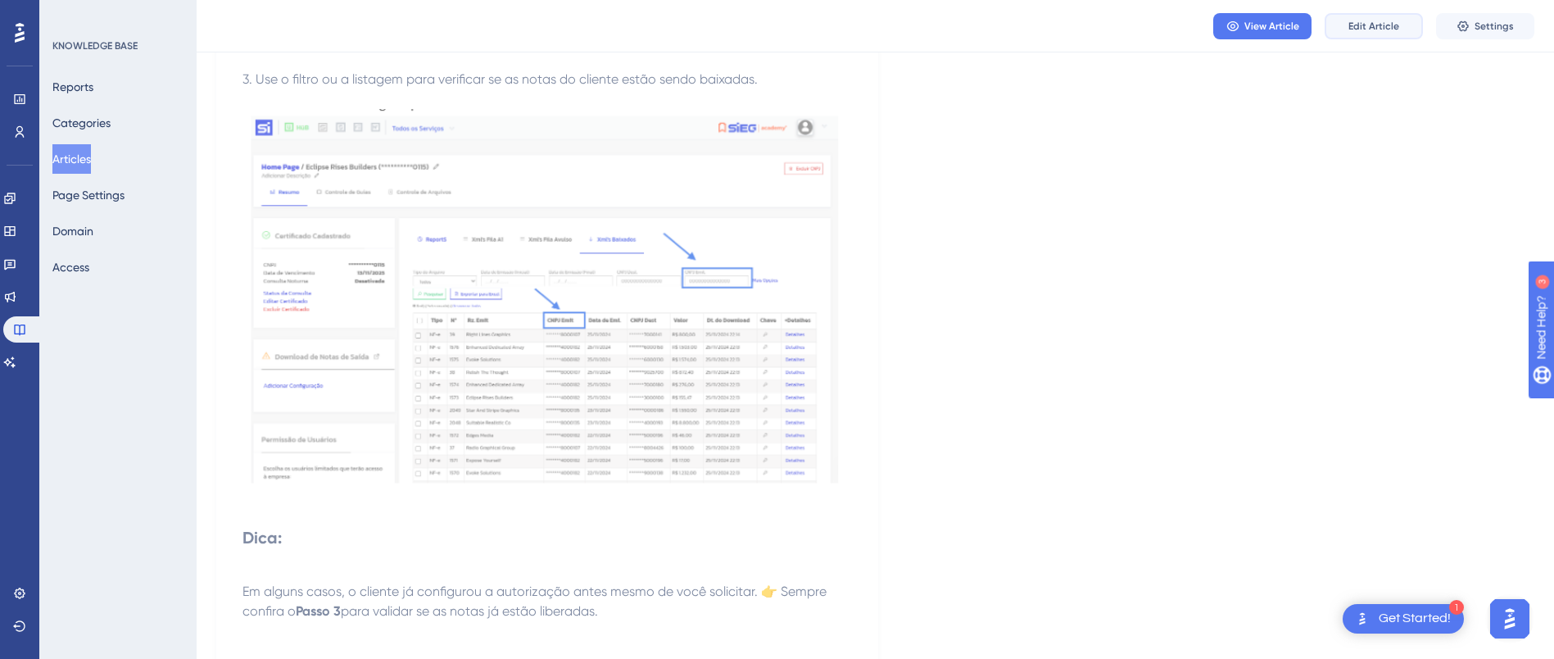
click at [1164, 27] on span "Edit Article" at bounding box center [1374, 26] width 51 height 13
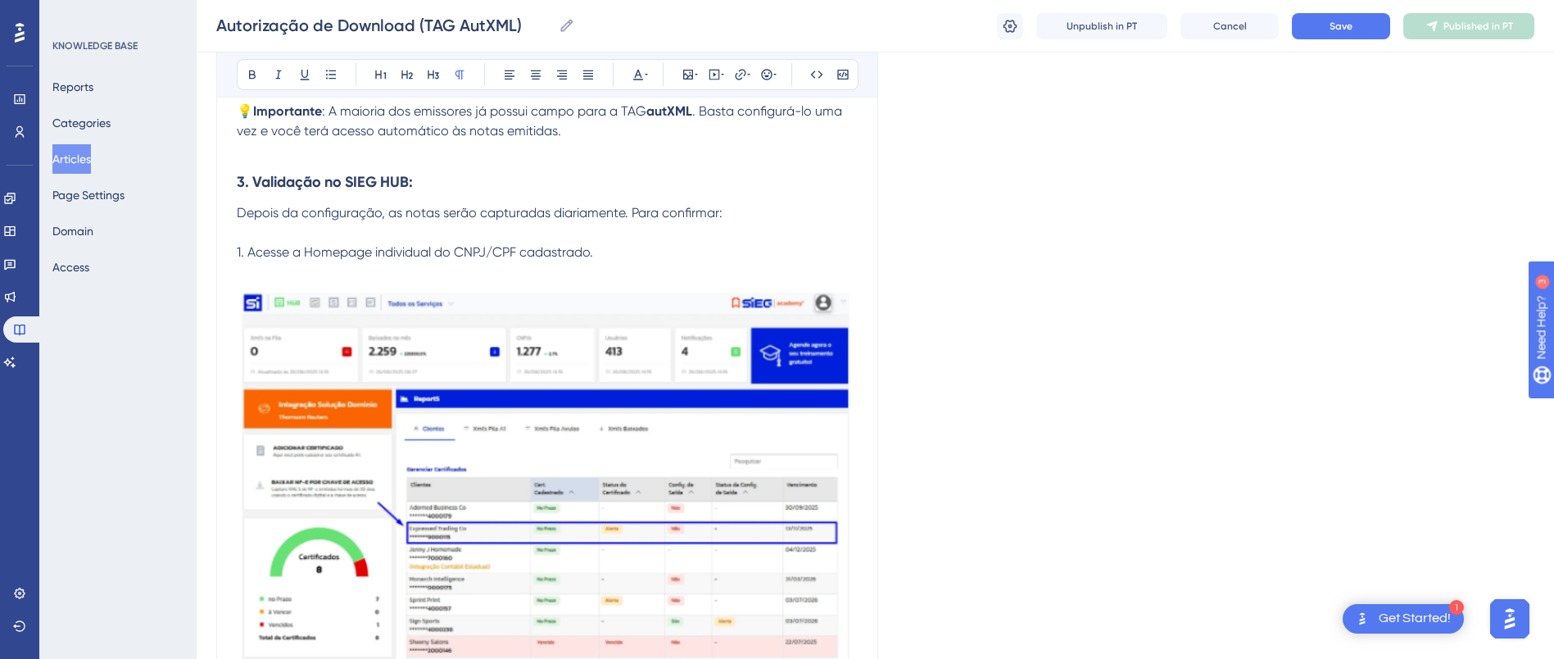
scroll to position [737, 0]
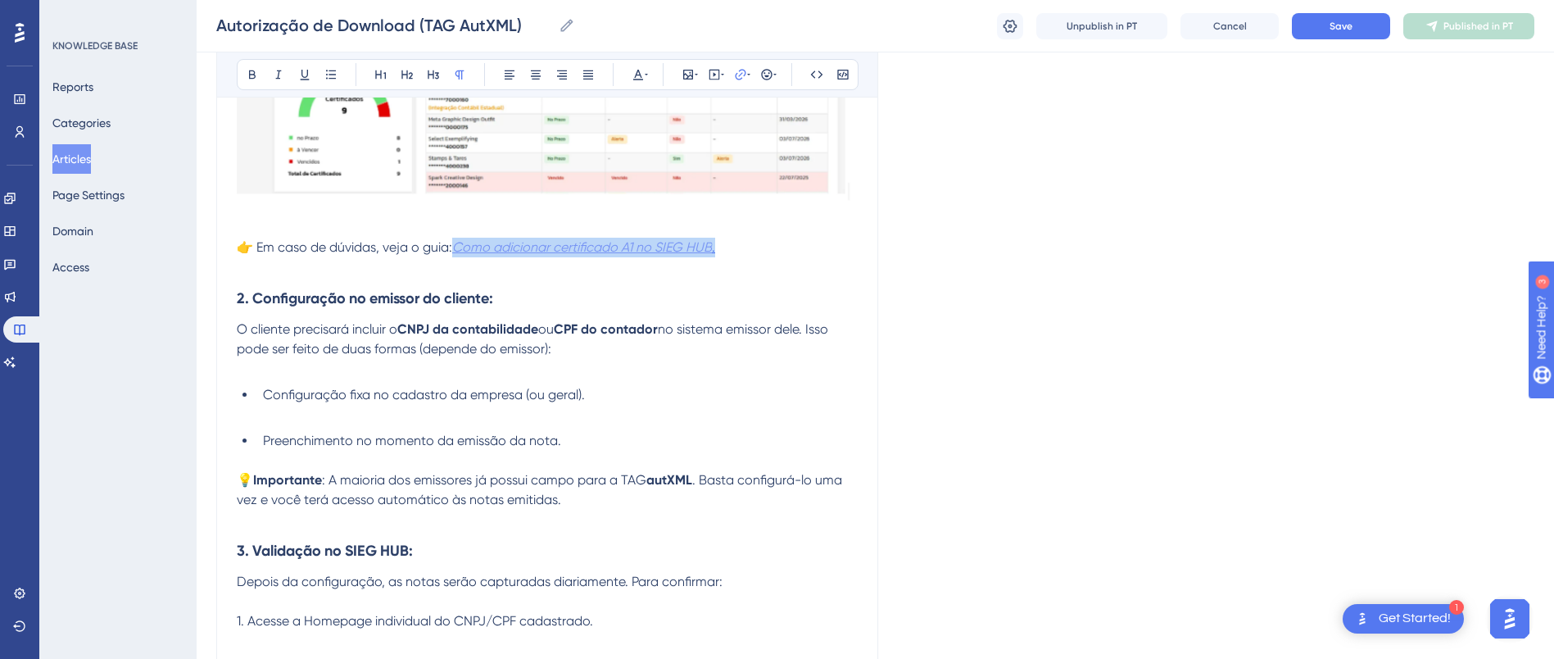
drag, startPoint x: 732, startPoint y: 247, endPoint x: 460, endPoint y: 252, distance: 272.1
click at [460, 252] on p "👉 Em caso de dúvidas, veja o guia: Como adicionar certificado A1 no SIEG HUB ." at bounding box center [547, 248] width 621 height 20
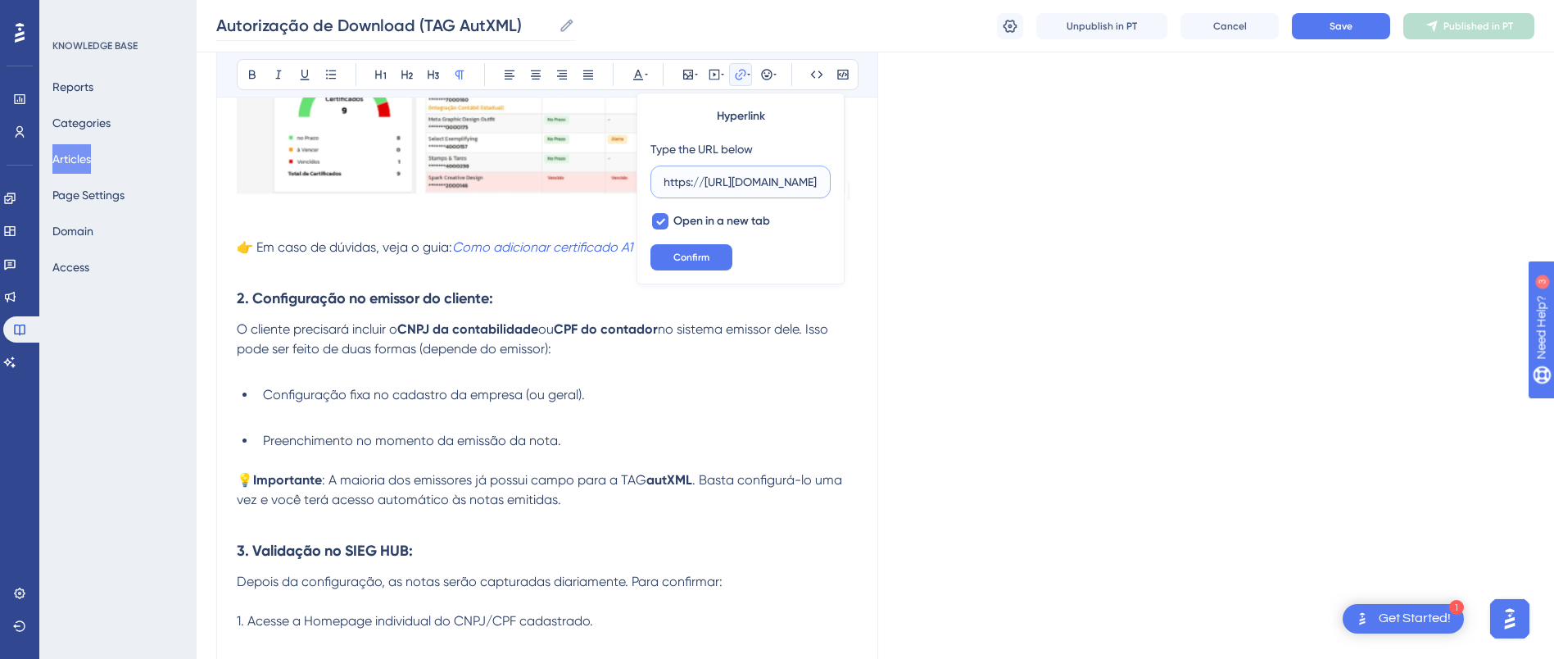
scroll to position [0, 0]
drag, startPoint x: 749, startPoint y: 182, endPoint x: 706, endPoint y: 185, distance: 42.7
click at [706, 185] on input "https://[URL][DOMAIN_NAME]" at bounding box center [741, 182] width 152 height 18
type input "[URL][DOMAIN_NAME]"
click at [672, 250] on button "Confirm" at bounding box center [692, 257] width 82 height 26
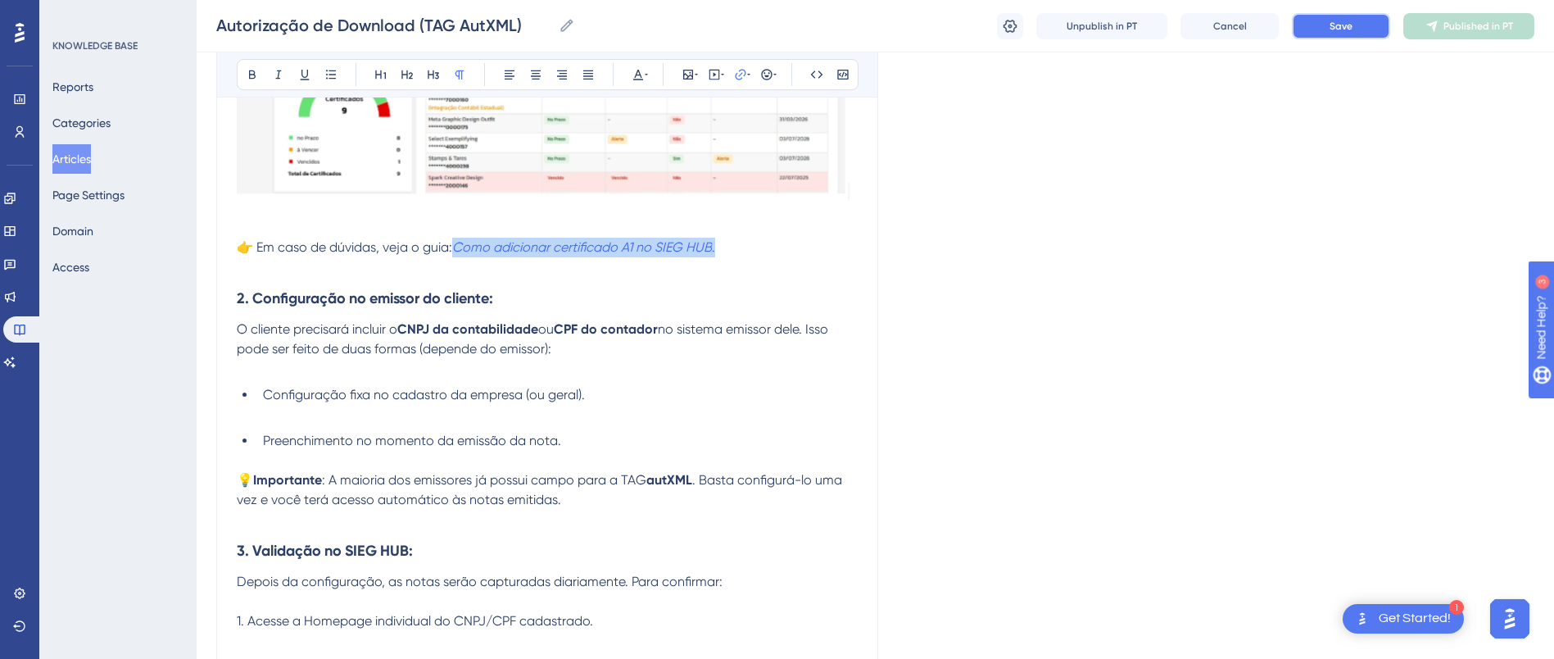
click at [1164, 34] on button "Save" at bounding box center [1341, 26] width 98 height 26
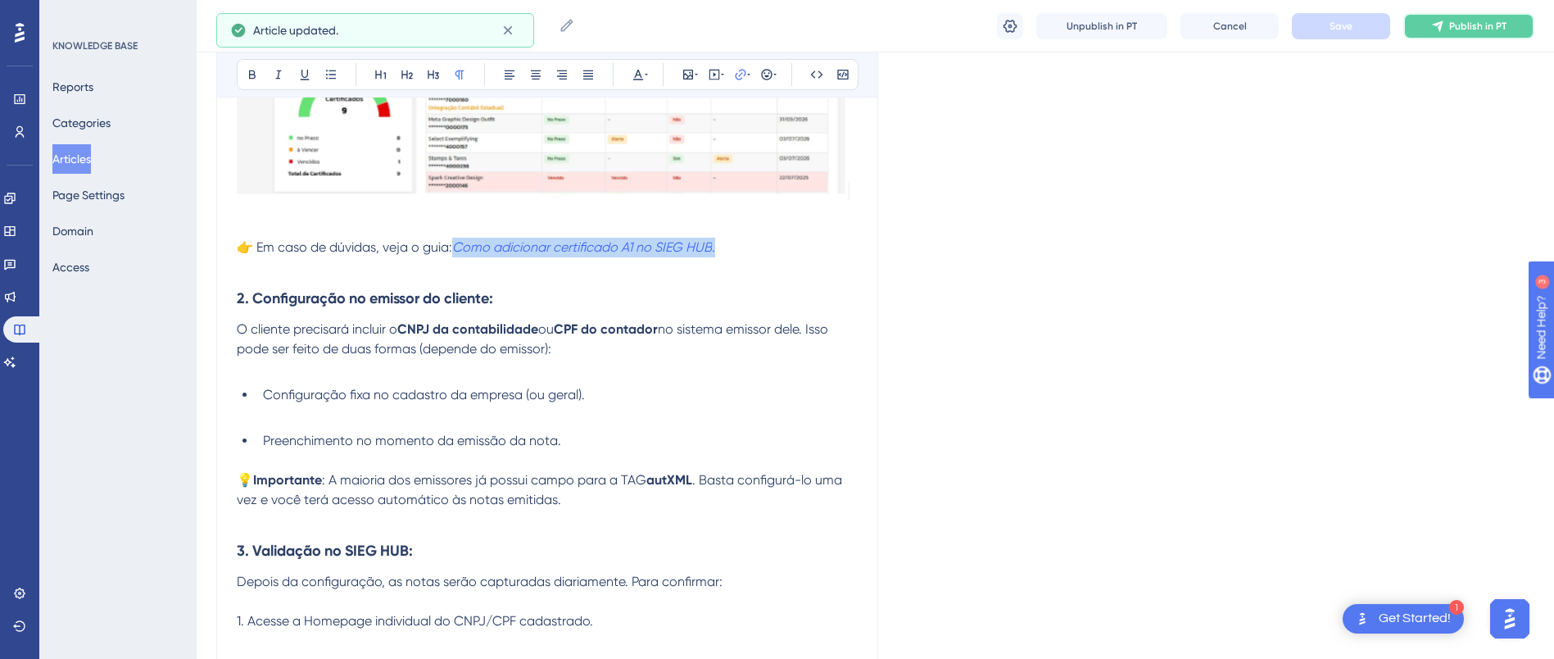
click at [1164, 20] on span "Publish in PT" at bounding box center [1478, 26] width 57 height 13
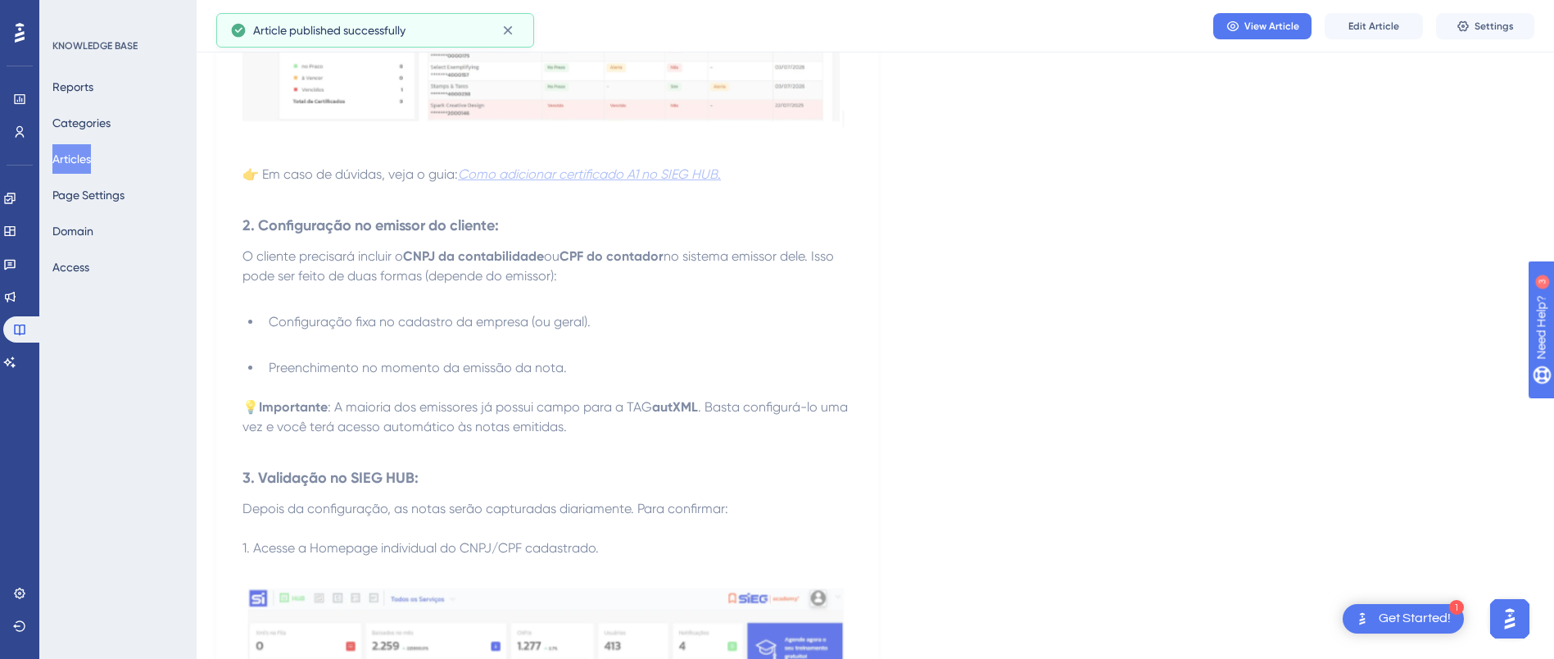
click at [585, 174] on em "Como adicionar certificado A1 no SIEG HUB" at bounding box center [588, 174] width 260 height 16
